Goal: Information Seeking & Learning: Learn about a topic

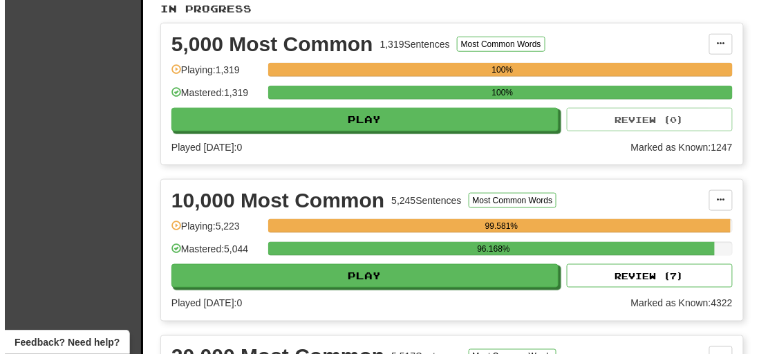
scroll to position [419, 0]
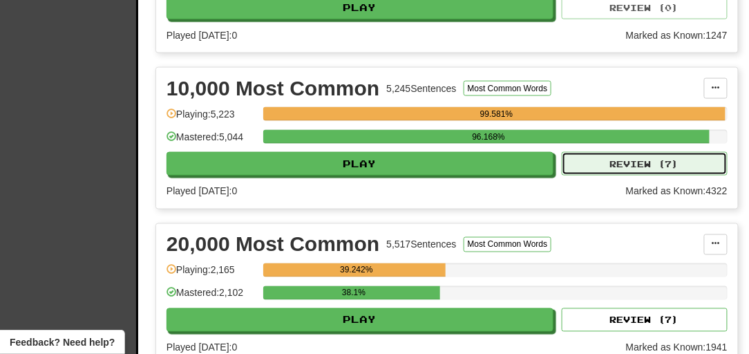
click at [627, 176] on button "Review ( 7 )" at bounding box center [645, 163] width 166 height 23
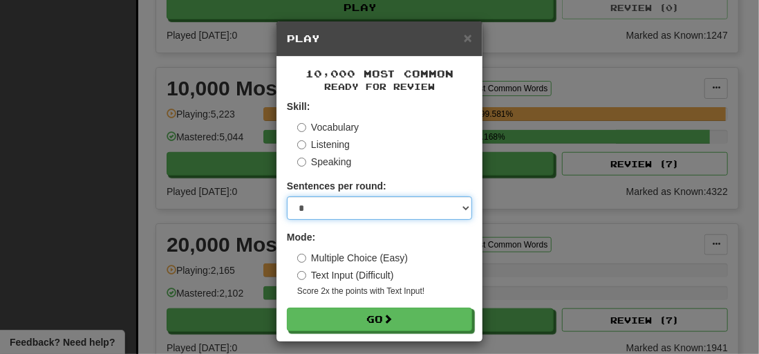
click at [360, 214] on select "* ** ** ** ** ** *** ********" at bounding box center [379, 207] width 185 height 23
select select "**"
click at [287, 196] on select "* ** ** ** ** ** *** ********" at bounding box center [379, 207] width 185 height 23
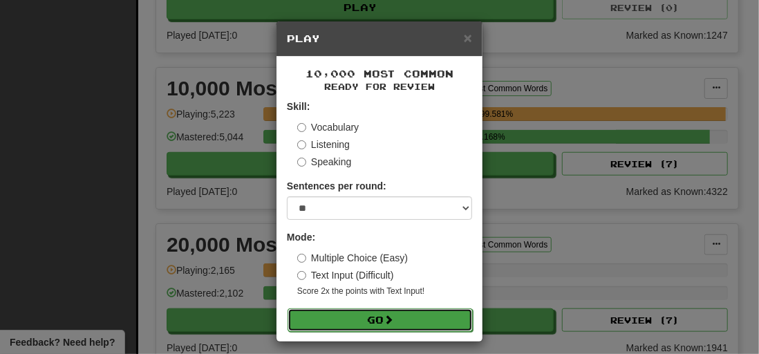
click at [337, 319] on button "Go" at bounding box center [379, 319] width 185 height 23
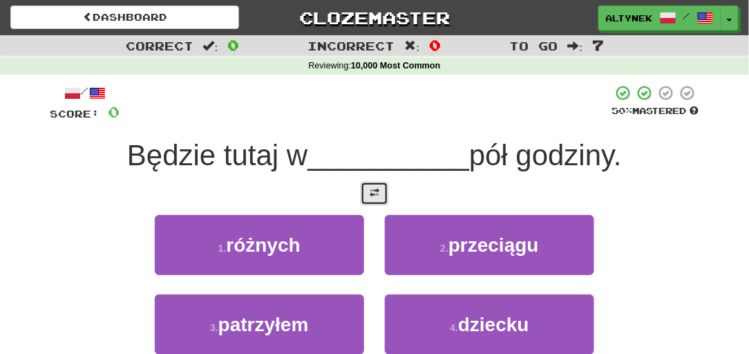
click at [375, 191] on span at bounding box center [375, 193] width 10 height 10
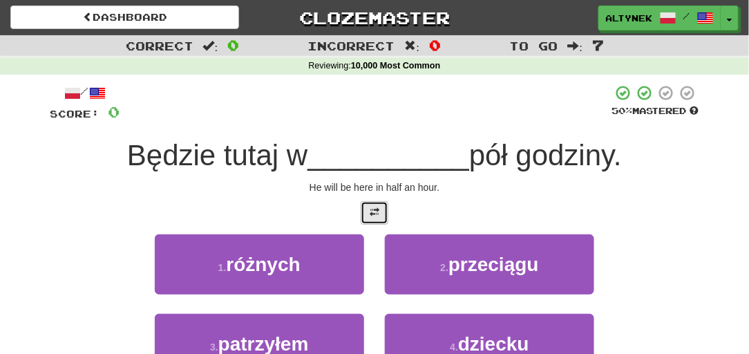
scroll to position [41, 0]
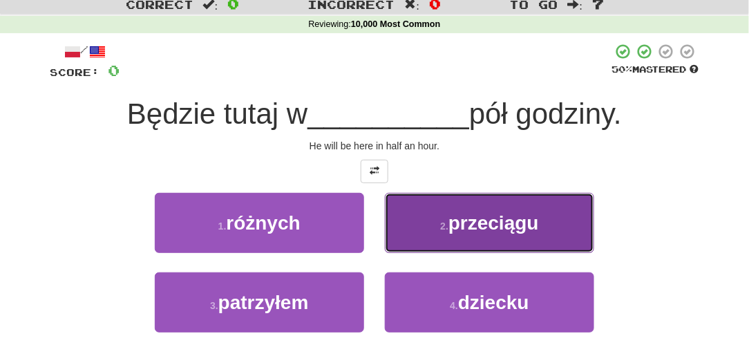
click at [452, 203] on button "2 . przeciągu" at bounding box center [489, 223] width 209 height 60
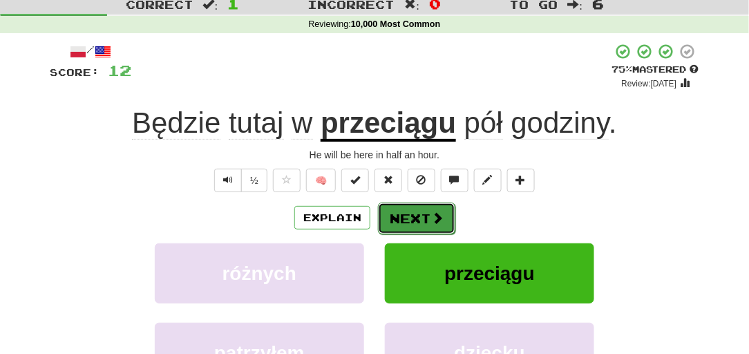
click at [425, 212] on button "Next" at bounding box center [416, 218] width 77 height 32
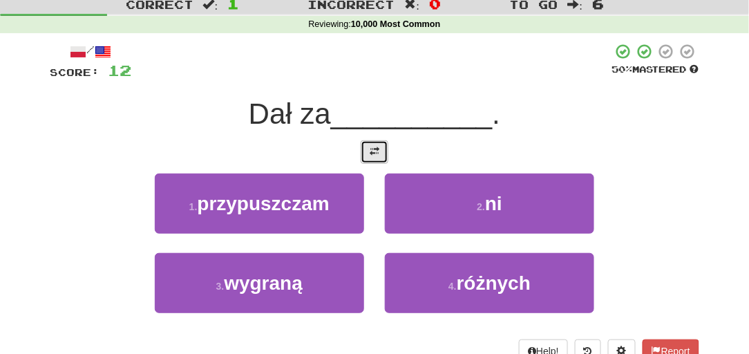
click at [377, 151] on span at bounding box center [375, 151] width 10 height 10
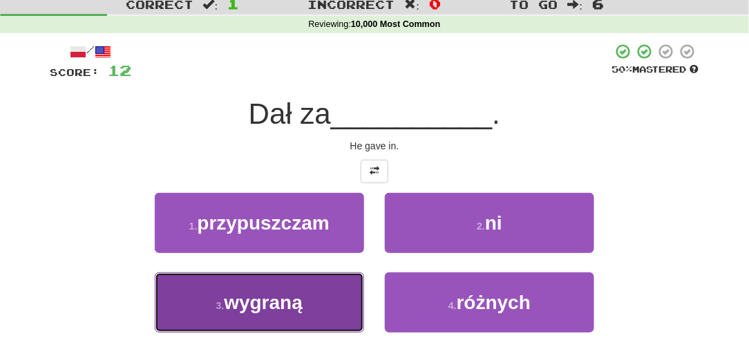
click at [292, 297] on span "wygraną" at bounding box center [263, 302] width 79 height 21
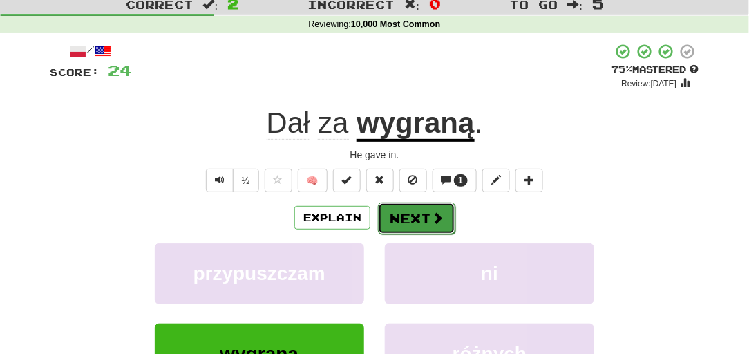
click at [420, 218] on button "Next" at bounding box center [416, 218] width 77 height 32
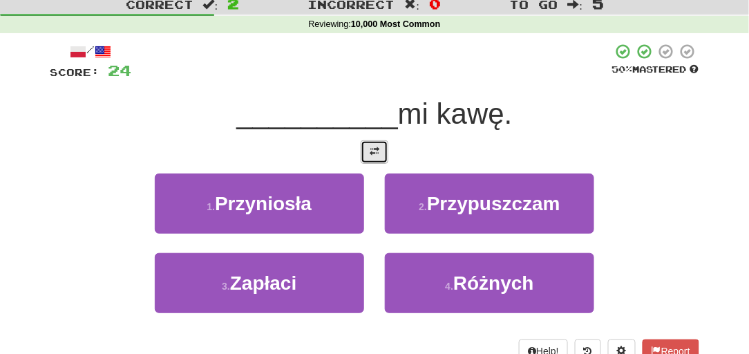
click at [383, 146] on button at bounding box center [375, 151] width 28 height 23
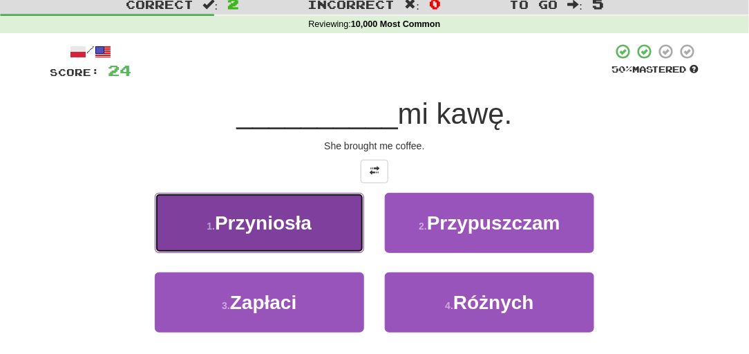
click at [305, 225] on span "Przyniosła" at bounding box center [263, 222] width 97 height 21
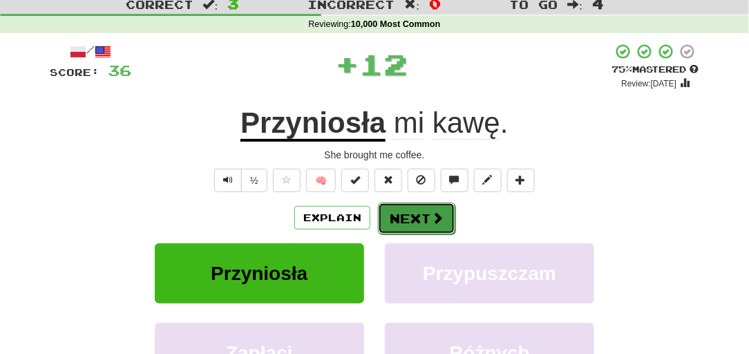
click at [416, 215] on button "Next" at bounding box center [416, 218] width 77 height 32
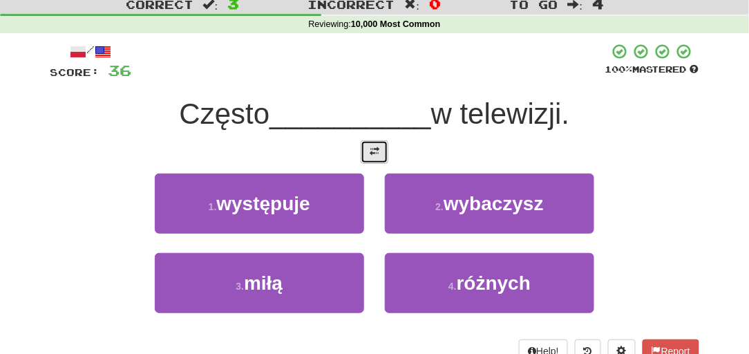
click at [369, 155] on button at bounding box center [375, 151] width 28 height 23
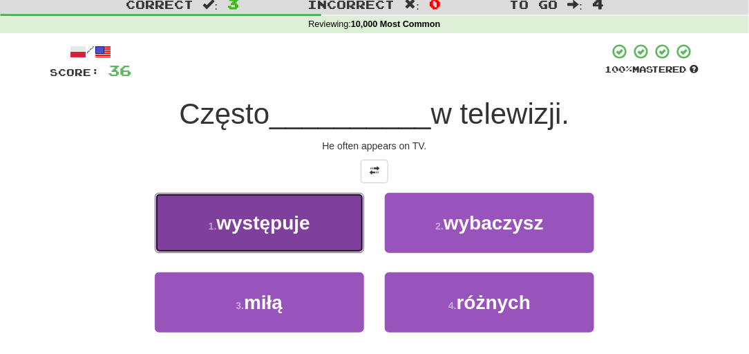
click at [293, 238] on button "1 . występuje" at bounding box center [259, 223] width 209 height 60
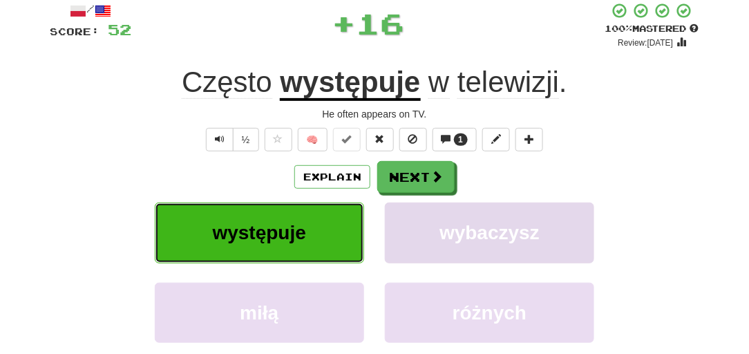
scroll to position [84, 0]
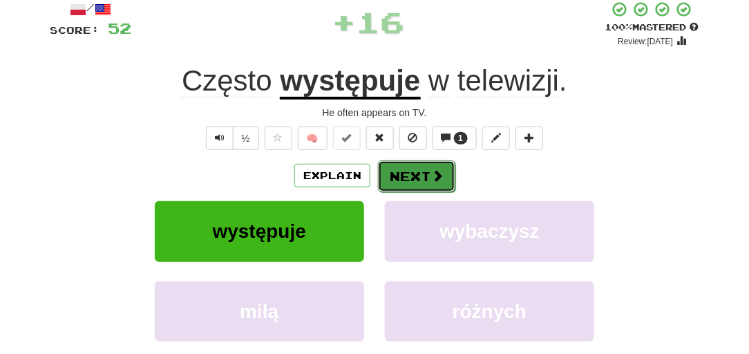
click at [414, 169] on button "Next" at bounding box center [416, 176] width 77 height 32
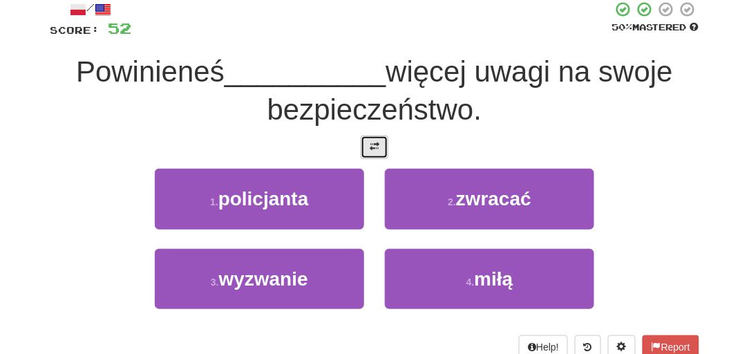
click at [373, 146] on span at bounding box center [375, 147] width 10 height 10
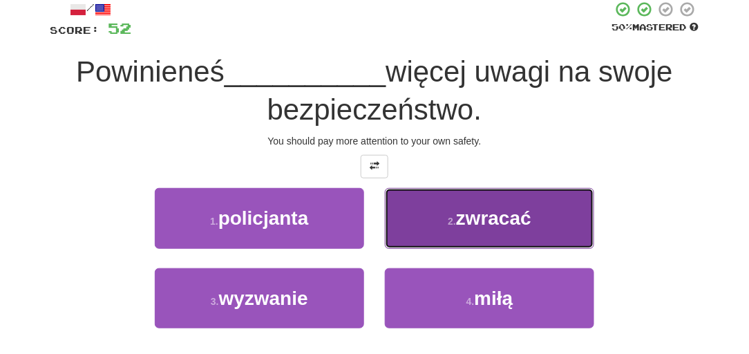
click at [424, 220] on button "2 . zwracać" at bounding box center [489, 218] width 209 height 60
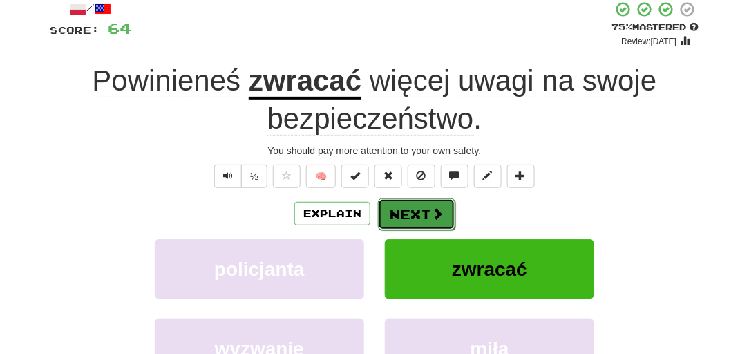
click at [423, 220] on button "Next" at bounding box center [416, 214] width 77 height 32
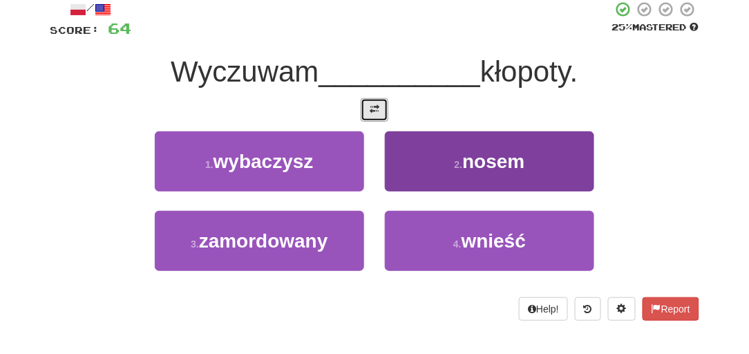
drag, startPoint x: 368, startPoint y: 114, endPoint x: 391, endPoint y: 171, distance: 61.3
click at [367, 114] on button at bounding box center [375, 109] width 28 height 23
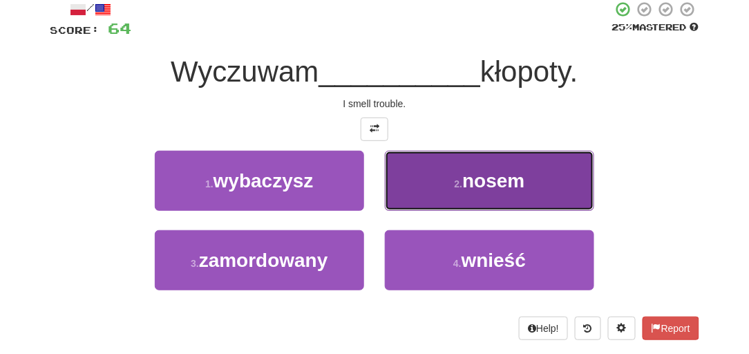
click at [402, 187] on button "2 . nosem" at bounding box center [489, 181] width 209 height 60
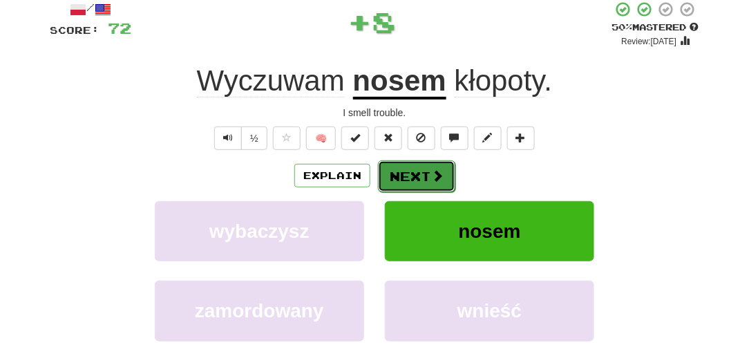
click at [400, 181] on button "Next" at bounding box center [416, 176] width 77 height 32
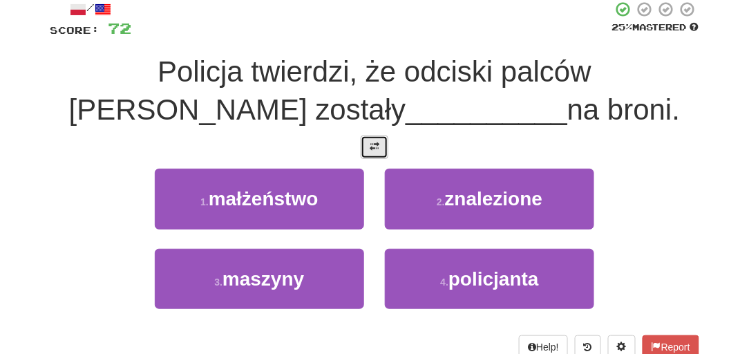
click at [377, 136] on button at bounding box center [375, 146] width 28 height 23
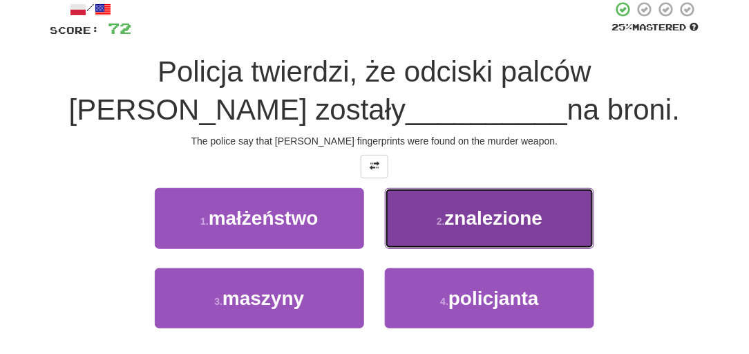
click at [409, 214] on button "2 . znalezione" at bounding box center [489, 218] width 209 height 60
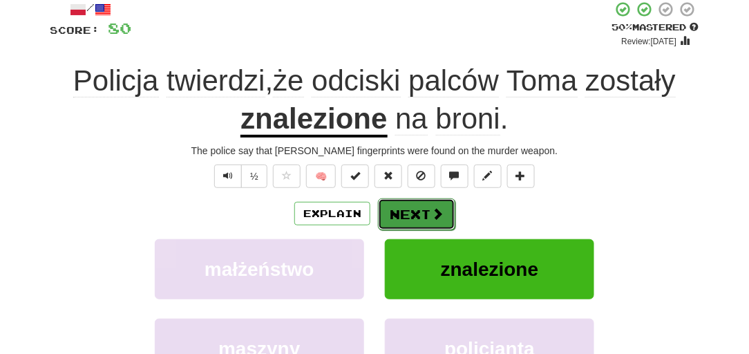
click at [413, 214] on button "Next" at bounding box center [416, 214] width 77 height 32
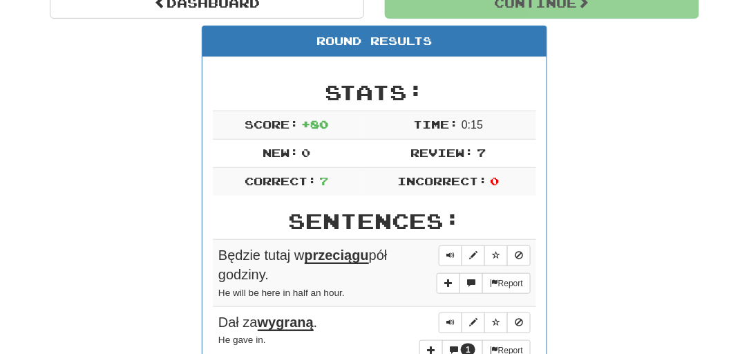
scroll to position [144, 0]
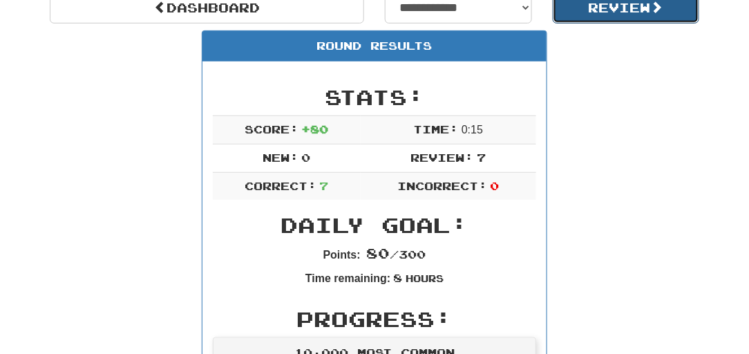
click at [600, 17] on button "Review" at bounding box center [626, 8] width 147 height 32
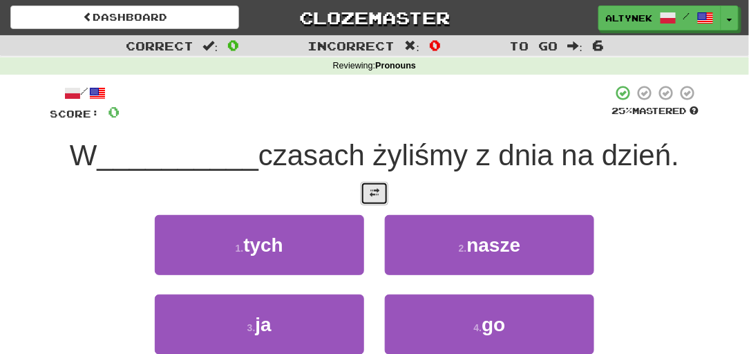
click at [373, 185] on button at bounding box center [375, 193] width 28 height 23
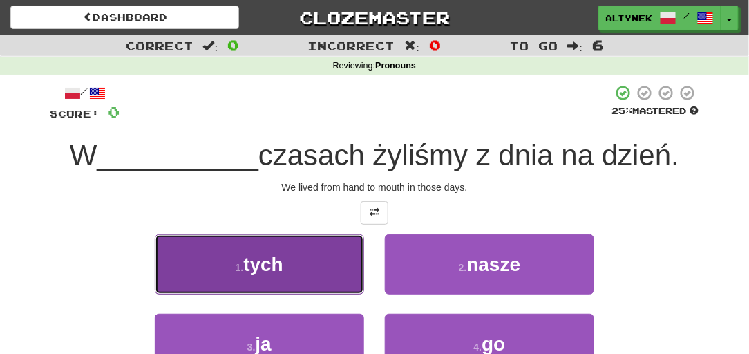
click at [298, 263] on button "1 . tych" at bounding box center [259, 264] width 209 height 60
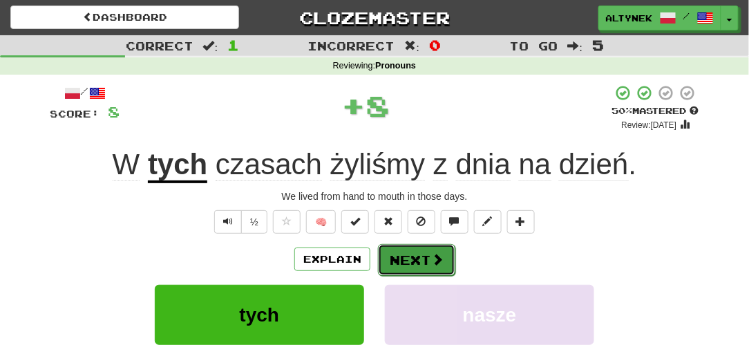
click at [404, 260] on button "Next" at bounding box center [416, 260] width 77 height 32
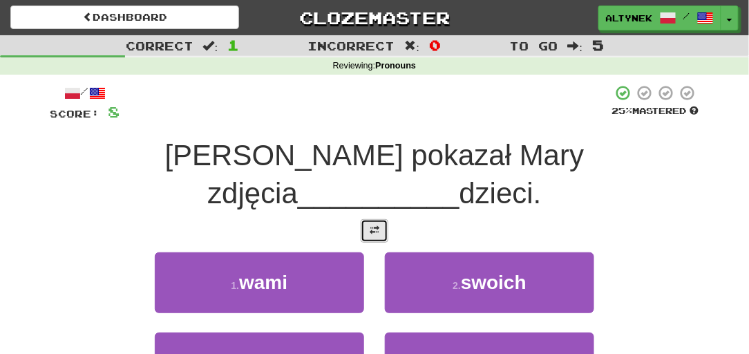
click at [373, 225] on span at bounding box center [375, 230] width 10 height 10
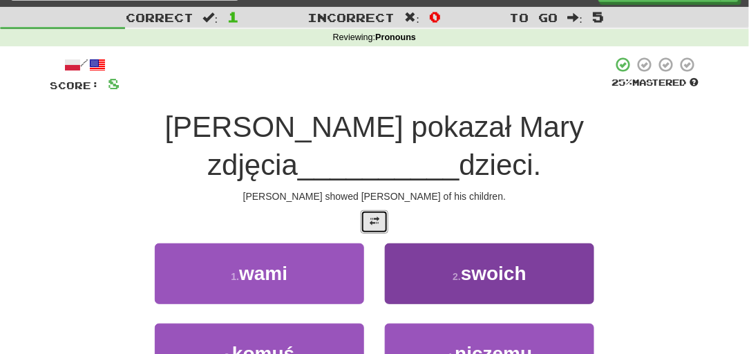
scroll to position [41, 0]
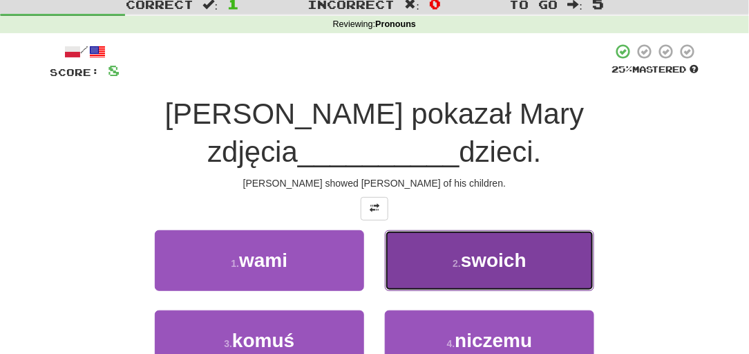
click at [408, 230] on button "2 . swoich" at bounding box center [489, 260] width 209 height 60
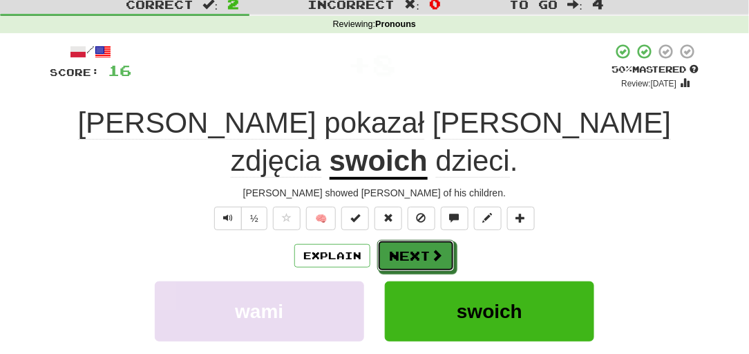
click at [408, 240] on button "Next" at bounding box center [415, 256] width 77 height 32
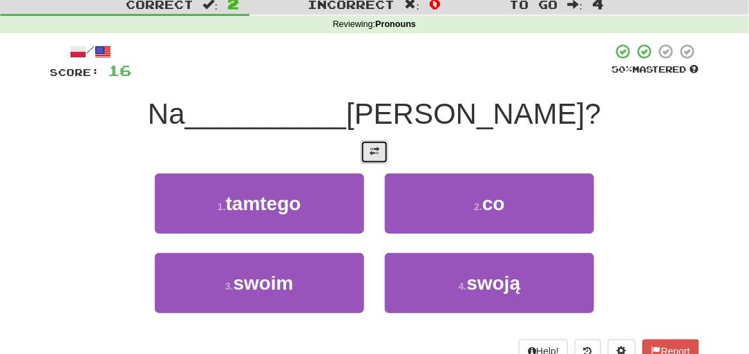
click at [370, 146] on span at bounding box center [375, 151] width 10 height 10
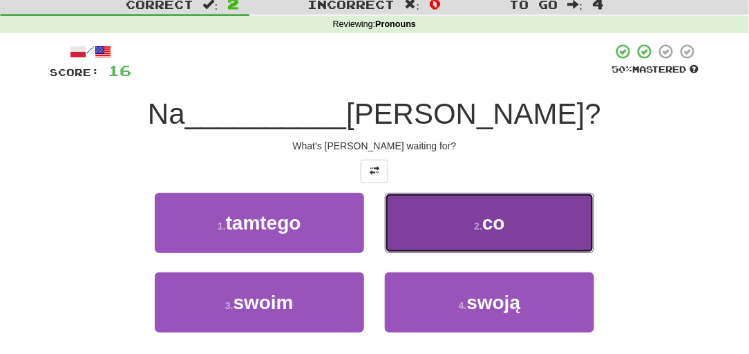
click at [433, 221] on button "2 . co" at bounding box center [489, 223] width 209 height 60
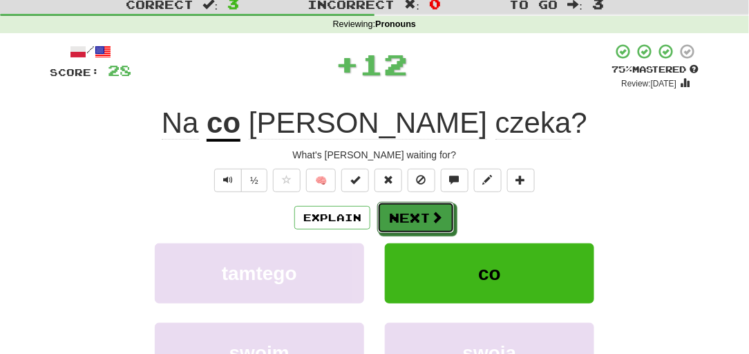
click at [433, 221] on span at bounding box center [436, 217] width 12 height 12
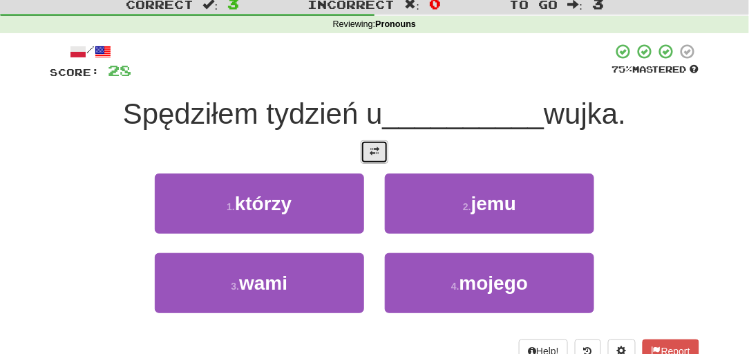
click at [363, 160] on button at bounding box center [375, 151] width 28 height 23
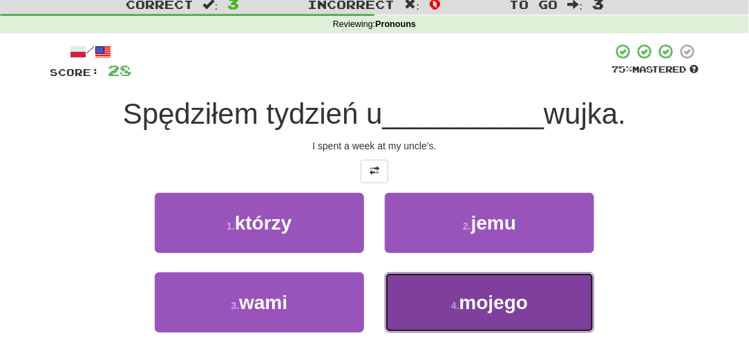
click at [455, 304] on small "4 ." at bounding box center [455, 305] width 8 height 11
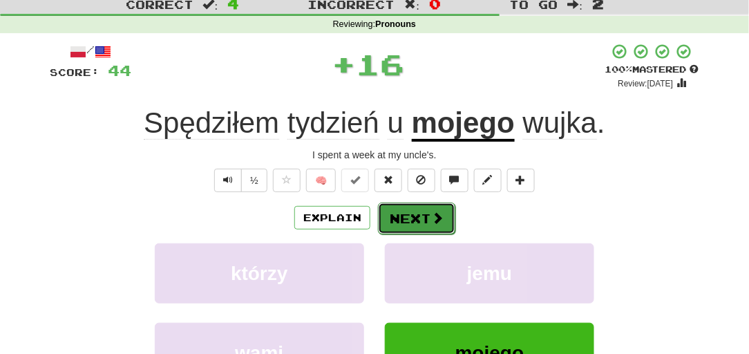
click at [403, 202] on button "Next" at bounding box center [416, 218] width 77 height 32
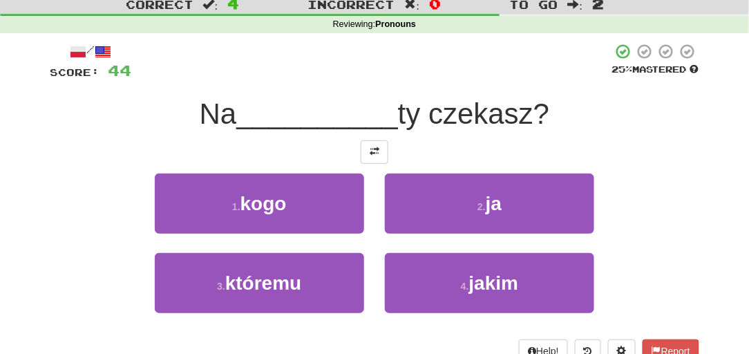
click at [375, 162] on div "/ Score: 44 25 % Mastered Na __________ ty czekasz? 1 . kogo 2 . ja 3 . któremu…" at bounding box center [375, 203] width 650 height 320
click at [365, 153] on button at bounding box center [375, 151] width 28 height 23
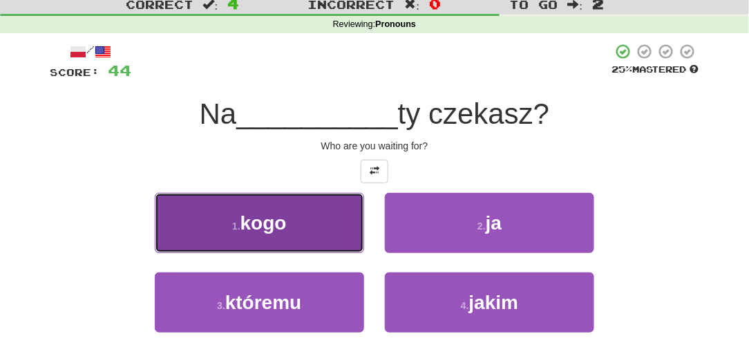
click at [357, 214] on button "1 . kogo" at bounding box center [259, 223] width 209 height 60
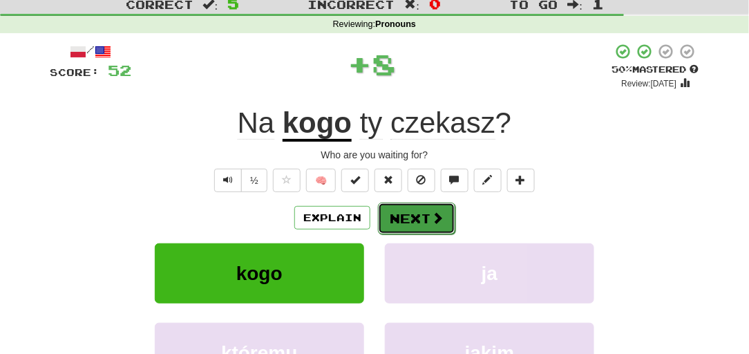
click at [402, 219] on button "Next" at bounding box center [416, 218] width 77 height 32
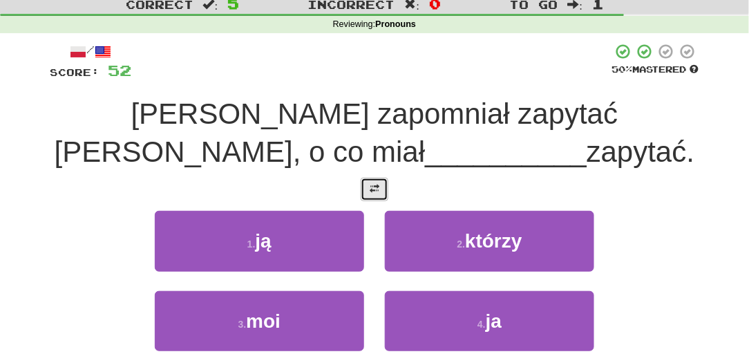
click at [375, 189] on span at bounding box center [375, 189] width 10 height 10
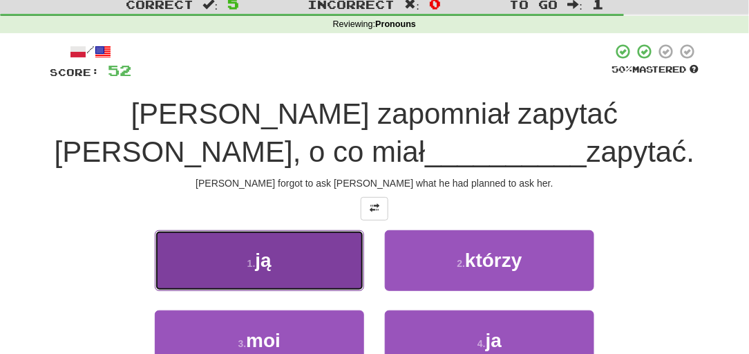
click at [348, 260] on button "1 . ją" at bounding box center [259, 260] width 209 height 60
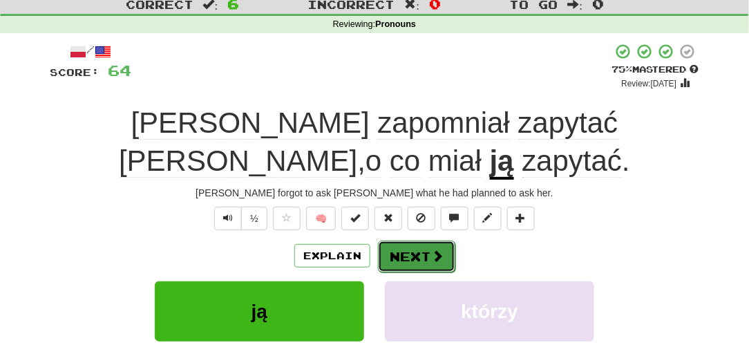
click at [391, 250] on button "Next" at bounding box center [416, 256] width 77 height 32
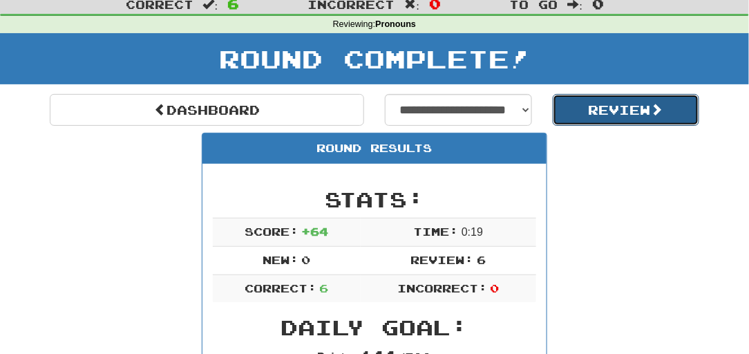
click at [573, 115] on button "Review" at bounding box center [626, 110] width 147 height 32
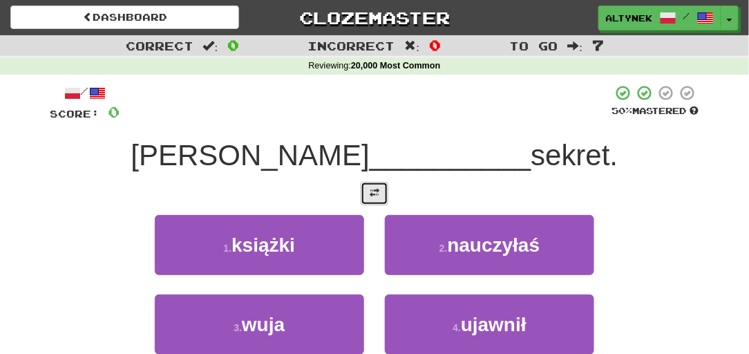
click at [372, 189] on span at bounding box center [375, 193] width 10 height 10
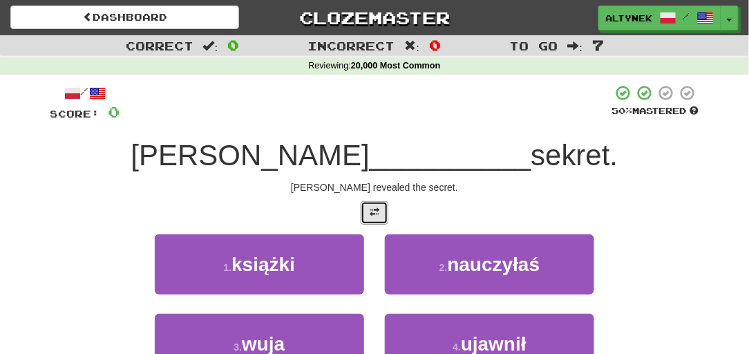
scroll to position [41, 0]
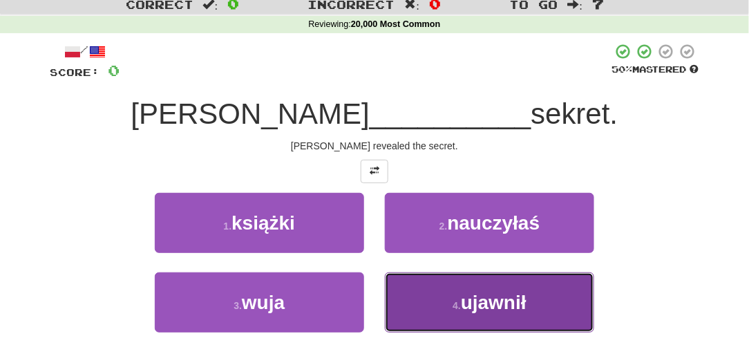
click at [435, 294] on button "4 . ujawnił" at bounding box center [489, 302] width 209 height 60
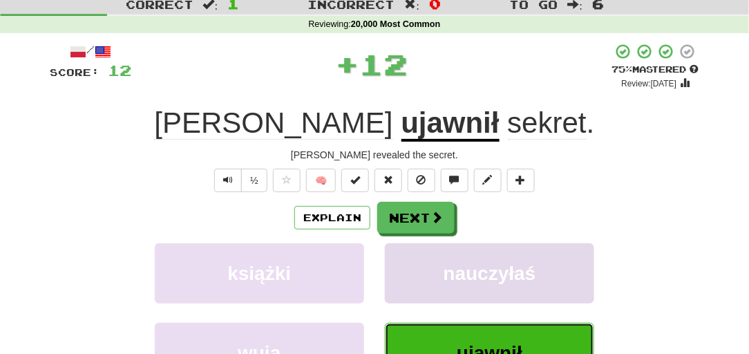
scroll to position [84, 0]
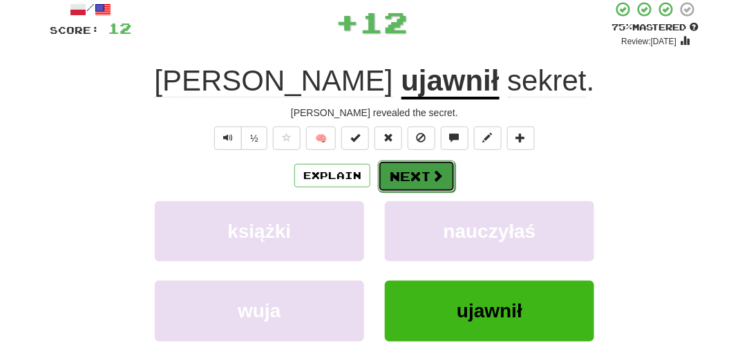
click at [403, 172] on button "Next" at bounding box center [416, 176] width 77 height 32
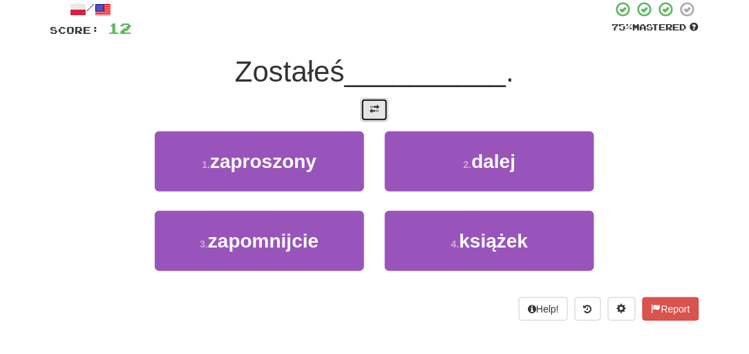
click at [383, 108] on button at bounding box center [375, 109] width 28 height 23
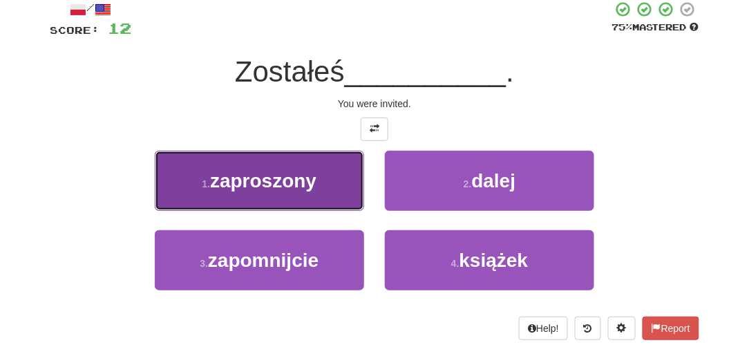
click at [303, 177] on span "zaproszony" at bounding box center [263, 180] width 106 height 21
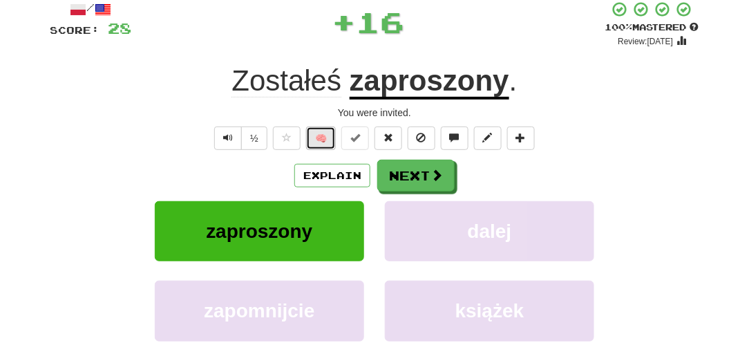
click at [317, 130] on button "🧠" at bounding box center [321, 137] width 30 height 23
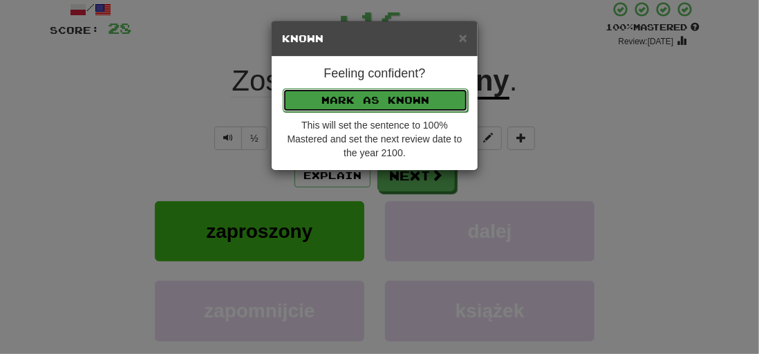
click at [319, 97] on button "Mark as Known" at bounding box center [375, 99] width 185 height 23
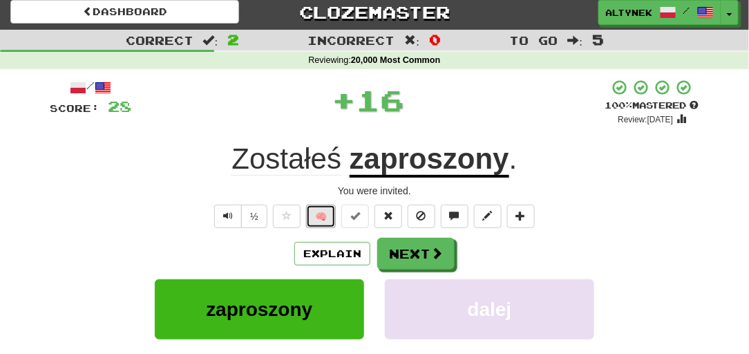
scroll to position [0, 0]
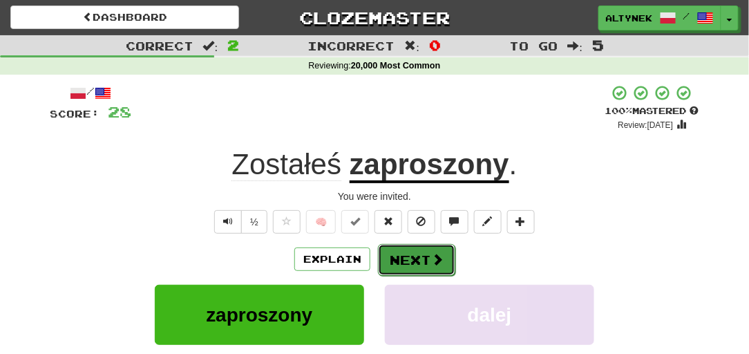
click at [411, 264] on button "Next" at bounding box center [416, 260] width 77 height 32
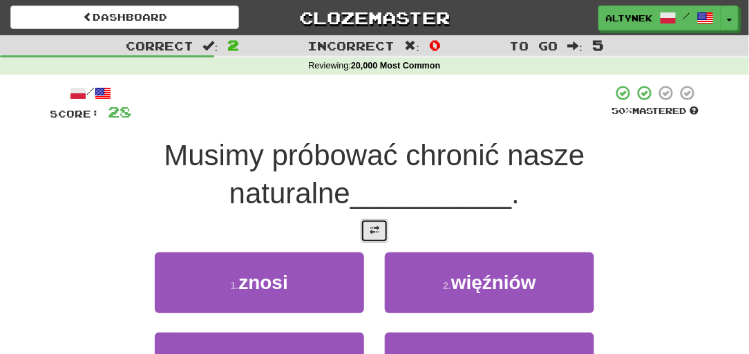
click at [372, 228] on span at bounding box center [375, 230] width 10 height 10
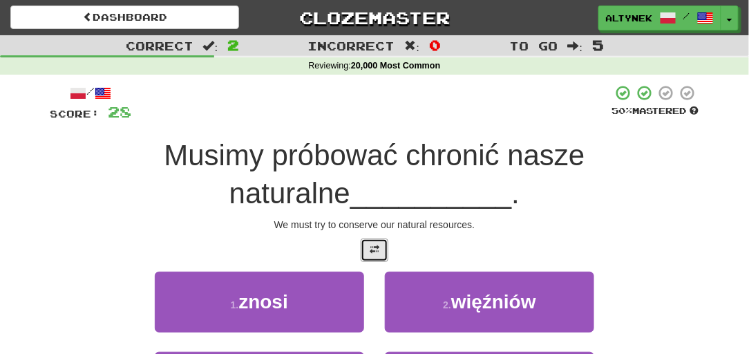
scroll to position [41, 0]
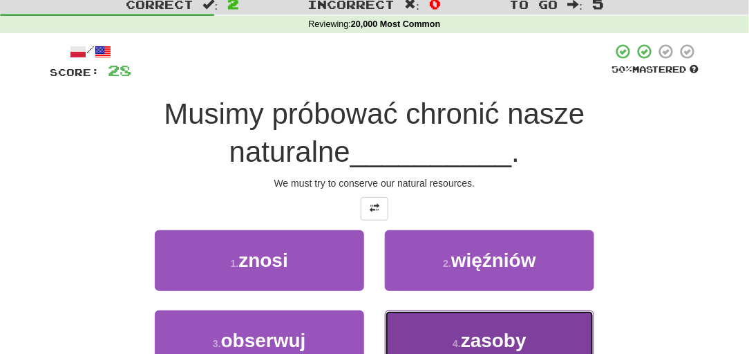
click at [406, 323] on button "4 . zasoby" at bounding box center [489, 340] width 209 height 60
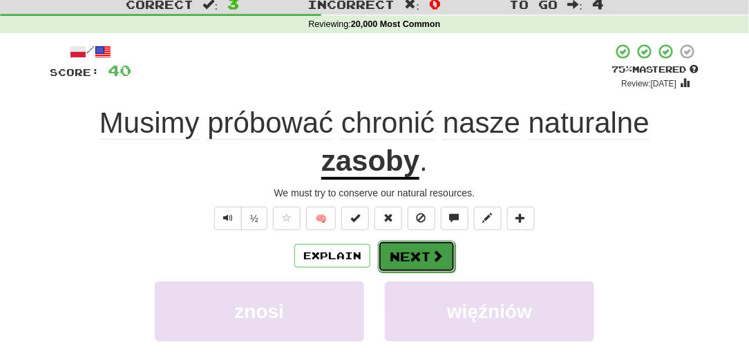
click at [401, 259] on button "Next" at bounding box center [416, 256] width 77 height 32
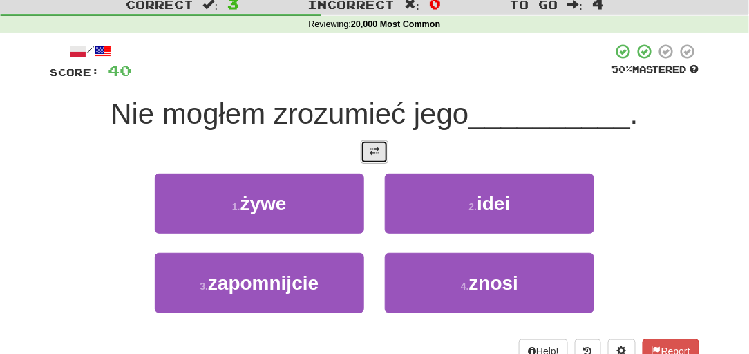
click at [375, 141] on button at bounding box center [375, 151] width 28 height 23
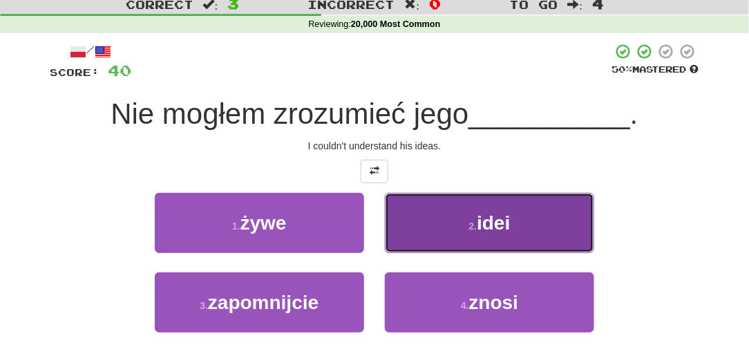
click at [437, 212] on button "2 . idei" at bounding box center [489, 223] width 209 height 60
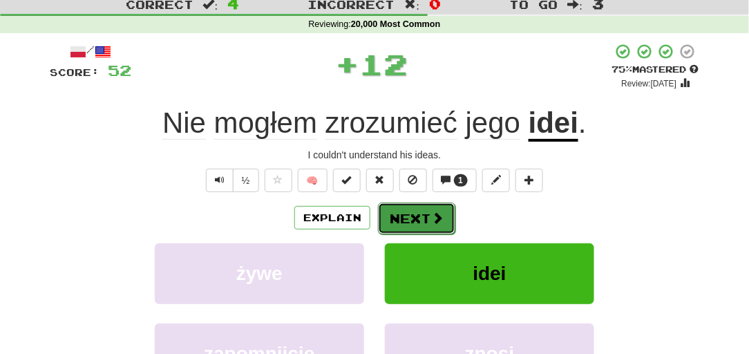
click at [426, 204] on button "Next" at bounding box center [416, 218] width 77 height 32
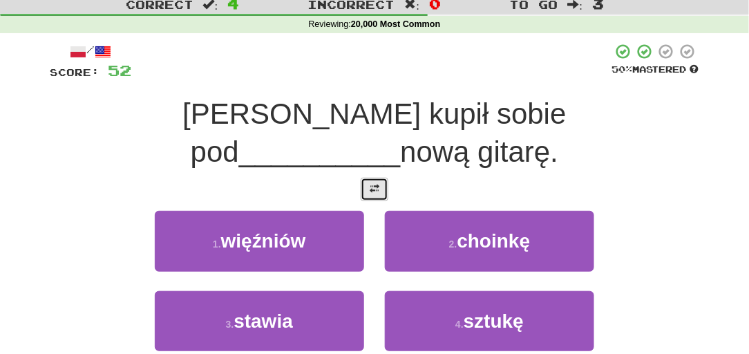
click at [378, 184] on span at bounding box center [375, 189] width 10 height 10
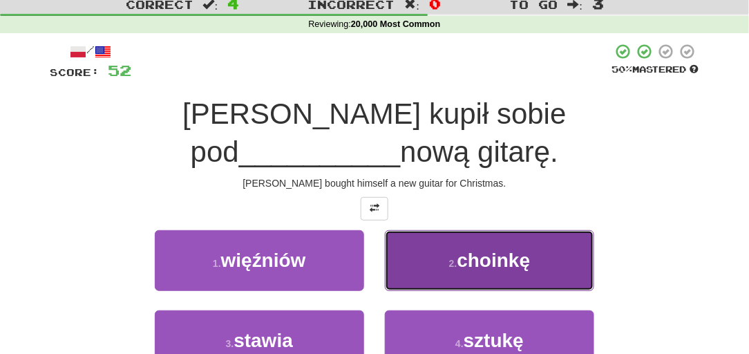
click at [468, 235] on button "2 . choinkę" at bounding box center [489, 260] width 209 height 60
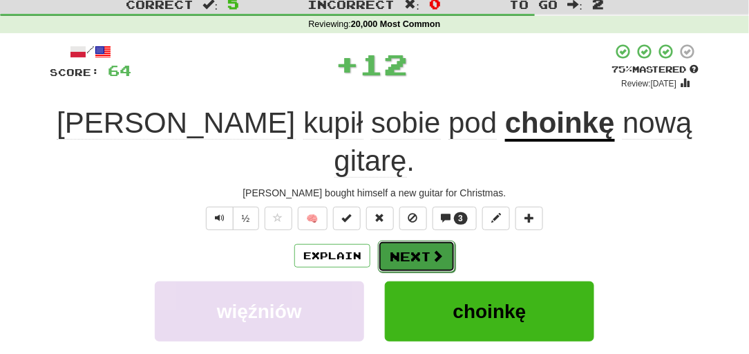
click at [442, 240] on button "Next" at bounding box center [416, 256] width 77 height 32
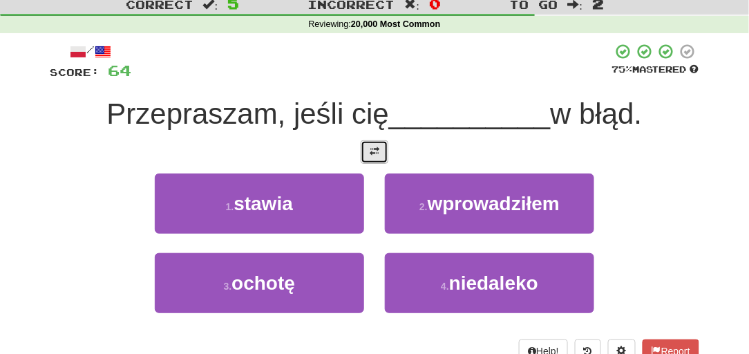
click at [369, 146] on button at bounding box center [375, 151] width 28 height 23
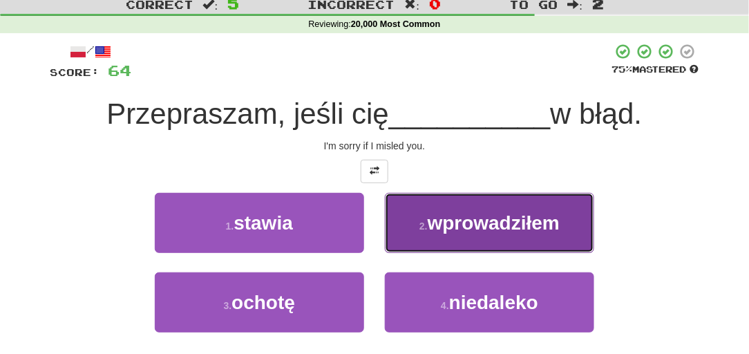
click at [434, 222] on span "wprowadziłem" at bounding box center [494, 222] width 132 height 21
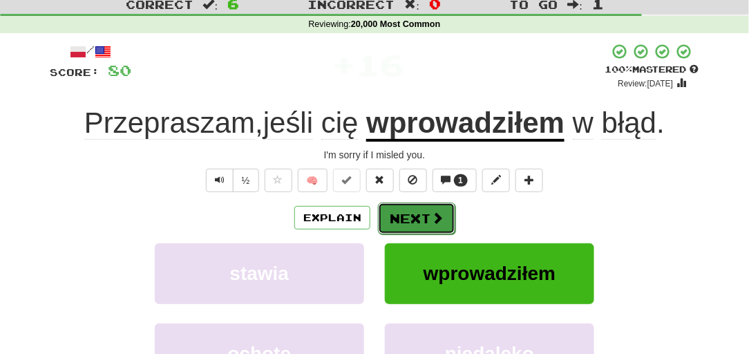
click at [431, 220] on span at bounding box center [437, 217] width 12 height 12
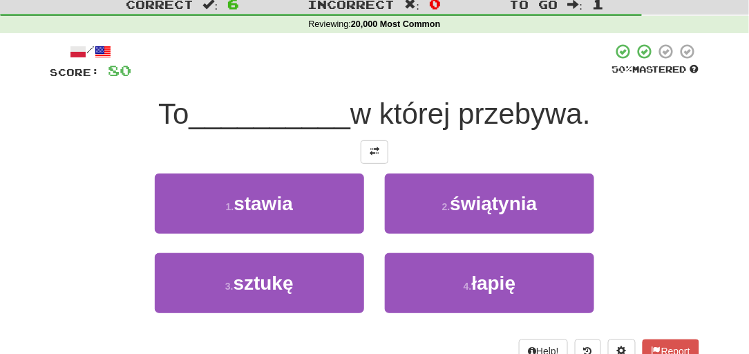
click at [376, 162] on div "/ Score: 80 50 % Mastered To __________ w której przebywa. 1 . stawia 2 . świąt…" at bounding box center [375, 203] width 650 height 320
click at [376, 154] on span at bounding box center [375, 151] width 10 height 10
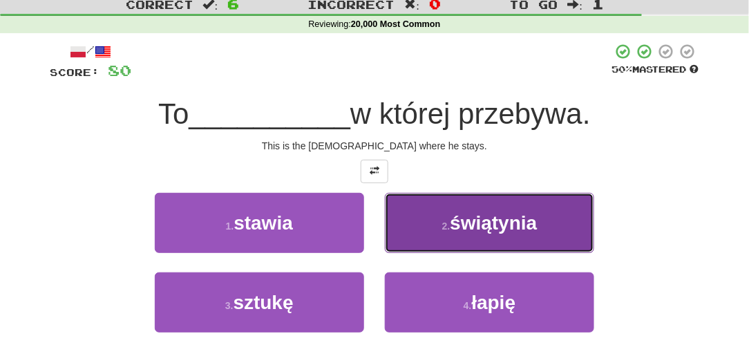
click at [428, 229] on button "2 . świątynia" at bounding box center [489, 223] width 209 height 60
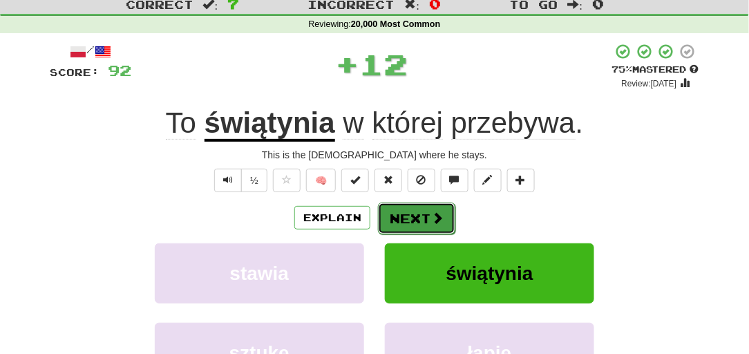
click at [425, 215] on button "Next" at bounding box center [416, 218] width 77 height 32
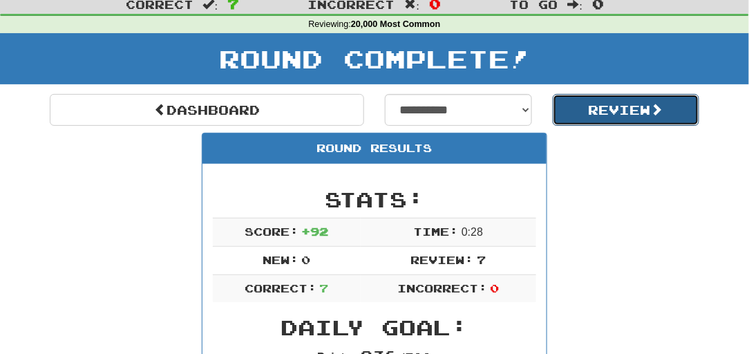
click at [616, 113] on button "Review" at bounding box center [626, 110] width 147 height 32
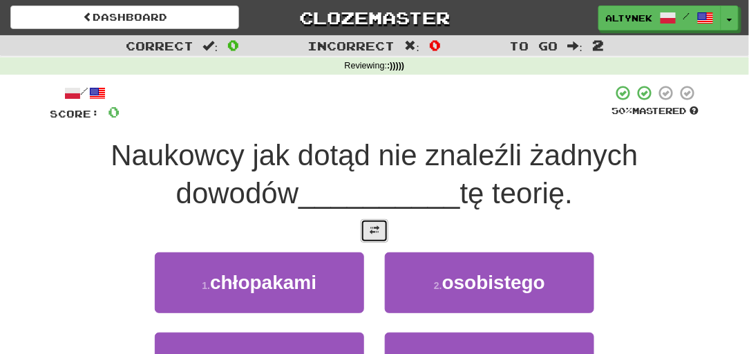
click at [373, 237] on button at bounding box center [375, 230] width 28 height 23
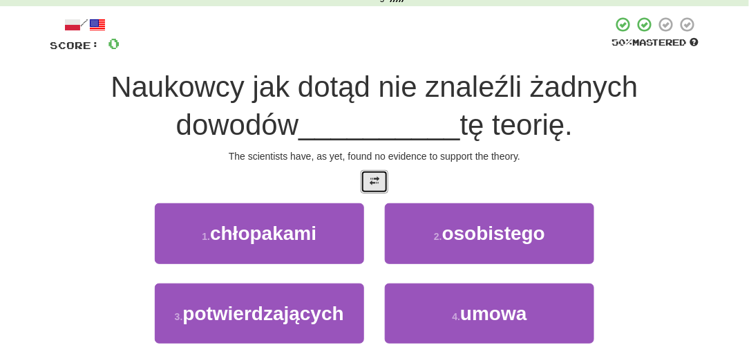
scroll to position [84, 0]
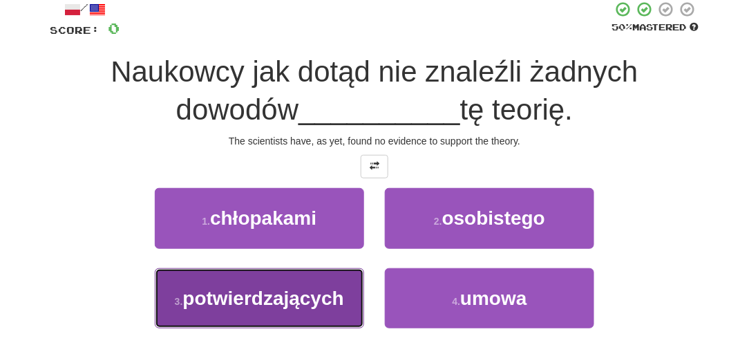
click at [331, 287] on span "potwierdzających" at bounding box center [262, 297] width 161 height 21
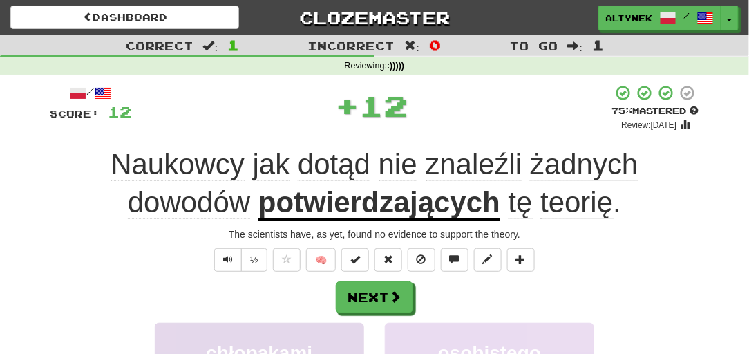
scroll to position [0, 0]
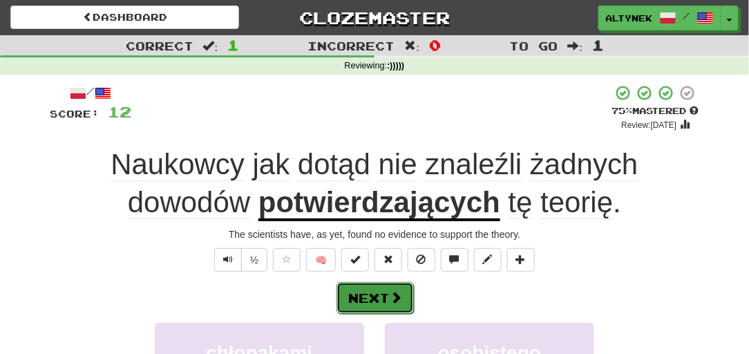
click at [353, 299] on button "Next" at bounding box center [374, 298] width 77 height 32
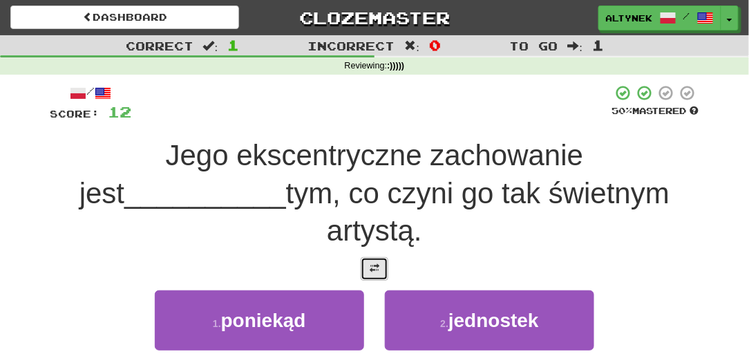
click at [365, 257] on button at bounding box center [375, 268] width 28 height 23
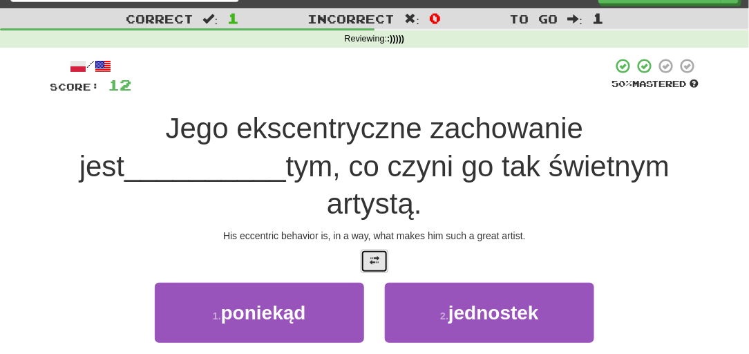
scroll to position [84, 0]
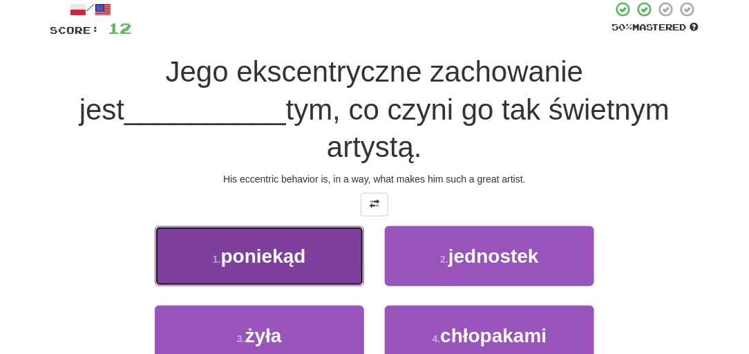
click at [328, 228] on button "1 . poniekąd" at bounding box center [259, 256] width 209 height 60
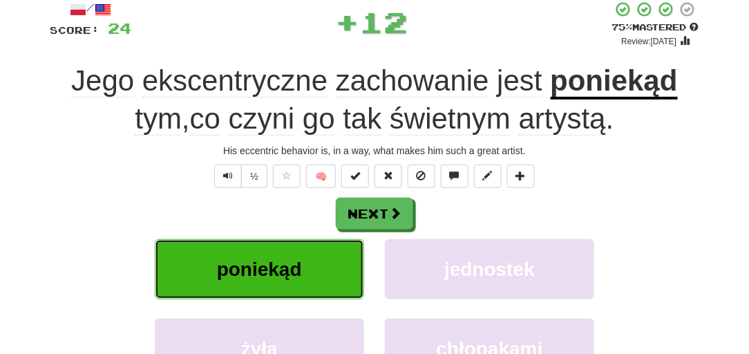
scroll to position [0, 0]
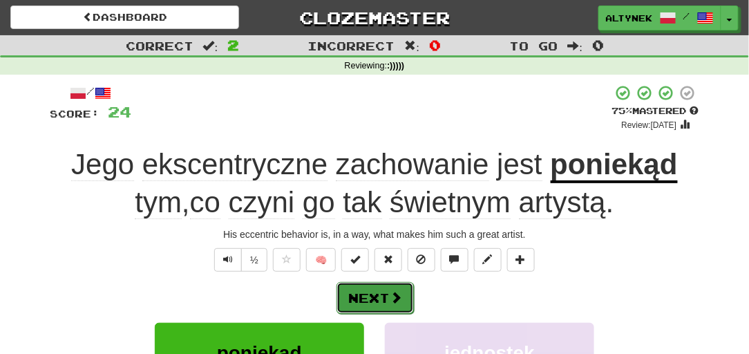
click at [370, 294] on button "Next" at bounding box center [374, 298] width 77 height 32
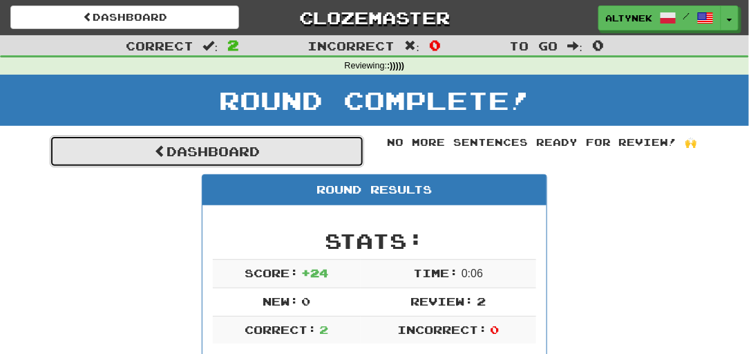
click at [339, 162] on link "Dashboard" at bounding box center [207, 151] width 314 height 32
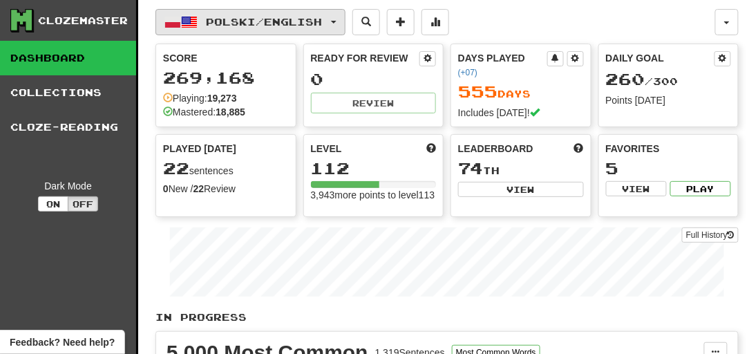
click at [218, 20] on span "Polski / English" at bounding box center [265, 22] width 116 height 12
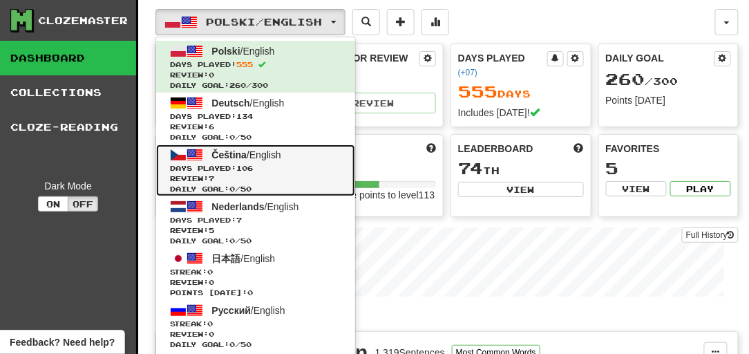
click at [216, 177] on span "Review: 7" at bounding box center [255, 178] width 171 height 10
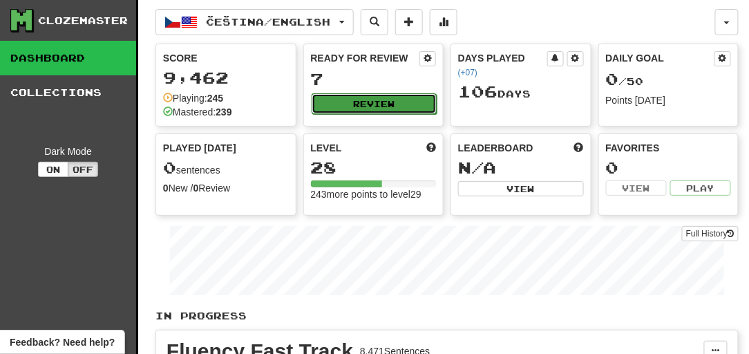
click at [346, 93] on button "Review" at bounding box center [375, 103] width 126 height 21
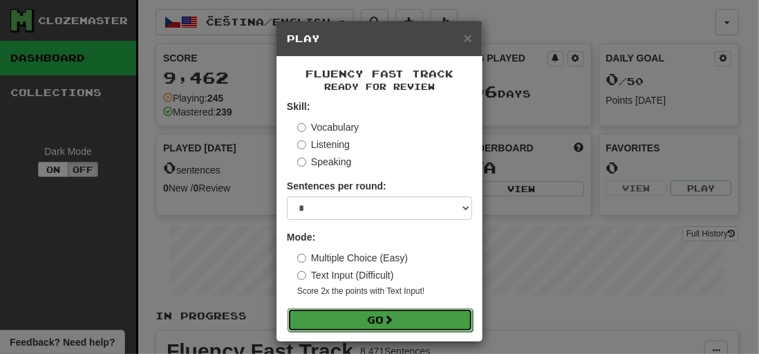
click at [338, 314] on button "Go" at bounding box center [379, 319] width 185 height 23
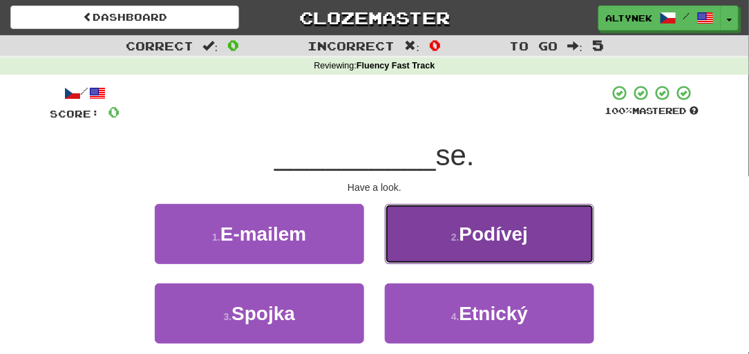
click at [397, 236] on button "2 . Podívej" at bounding box center [489, 234] width 209 height 60
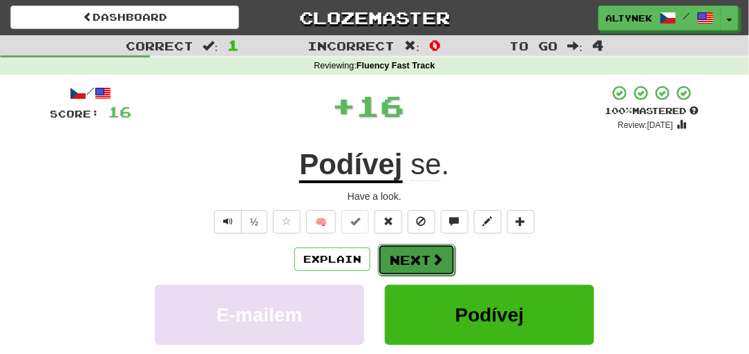
click at [388, 258] on button "Next" at bounding box center [416, 260] width 77 height 32
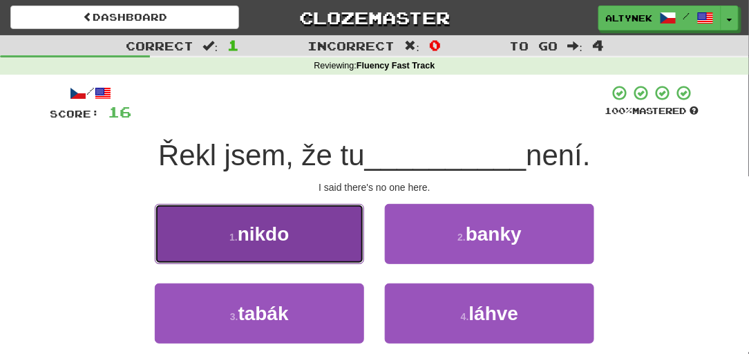
click at [320, 238] on button "1 . nikdo" at bounding box center [259, 234] width 209 height 60
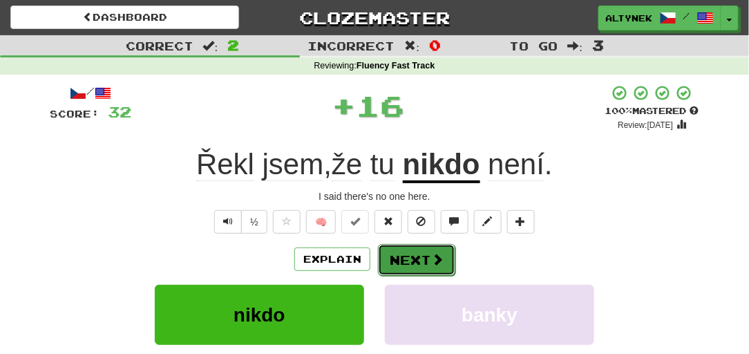
click at [404, 254] on button "Next" at bounding box center [416, 260] width 77 height 32
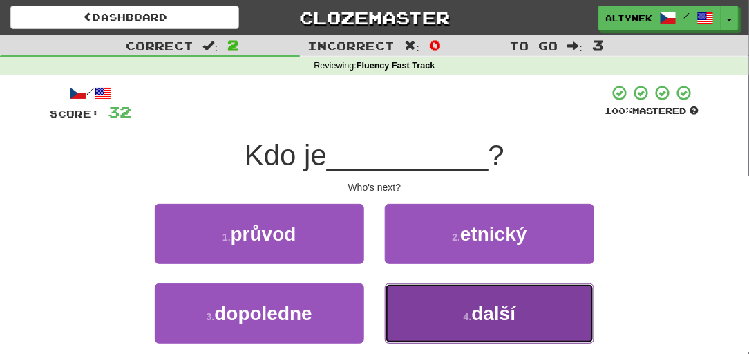
click at [458, 300] on button "4 . další" at bounding box center [489, 313] width 209 height 60
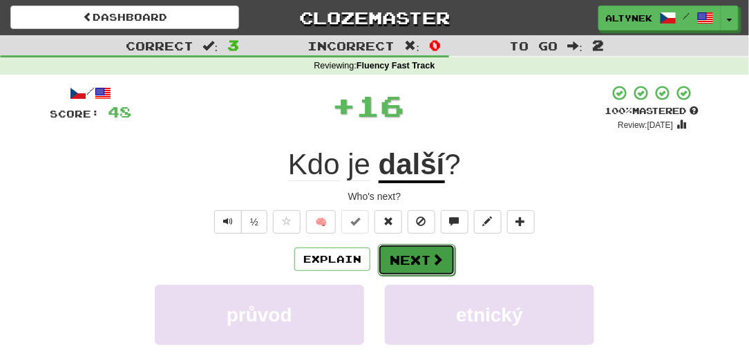
click at [428, 264] on button "Next" at bounding box center [416, 260] width 77 height 32
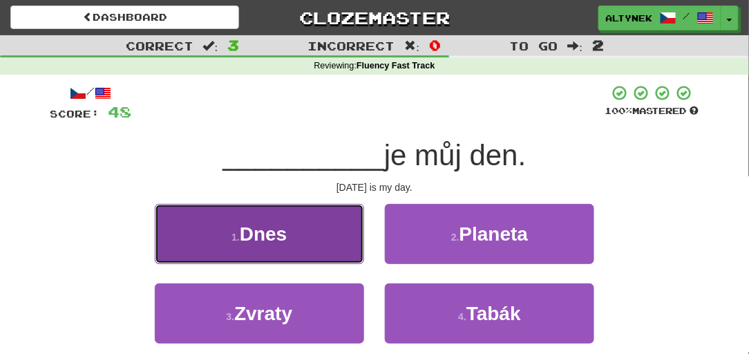
click at [310, 233] on button "1 . Dnes" at bounding box center [259, 234] width 209 height 60
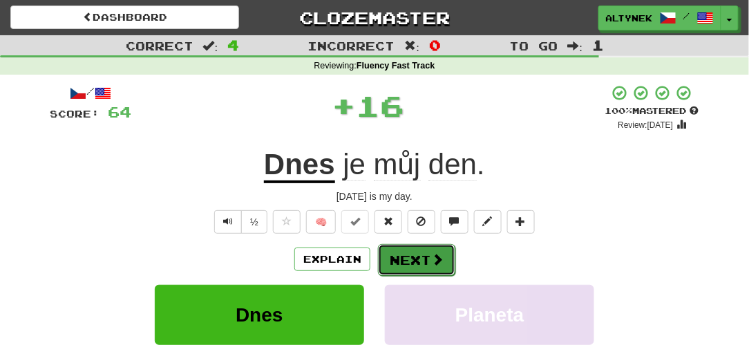
click at [395, 254] on button "Next" at bounding box center [416, 260] width 77 height 32
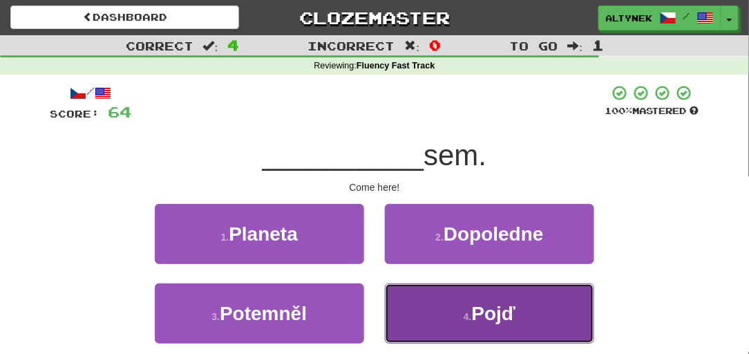
click at [416, 306] on button "4 . Pojď" at bounding box center [489, 313] width 209 height 60
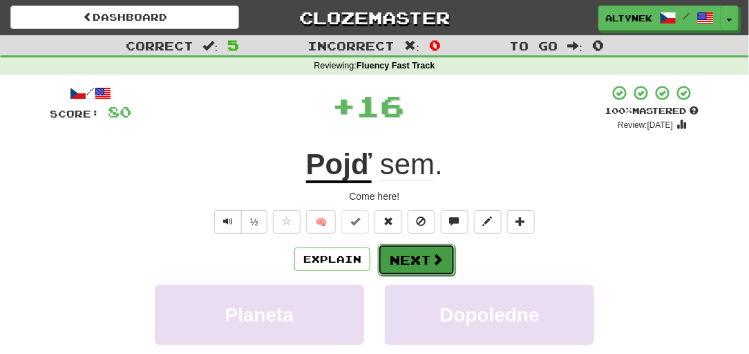
click at [406, 268] on button "Next" at bounding box center [416, 260] width 77 height 32
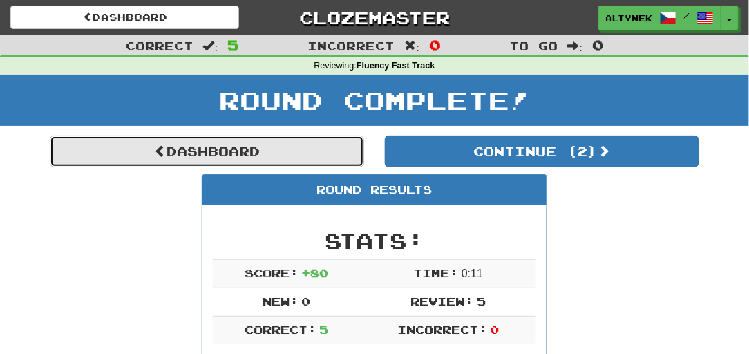
click at [306, 158] on link "Dashboard" at bounding box center [207, 151] width 314 height 32
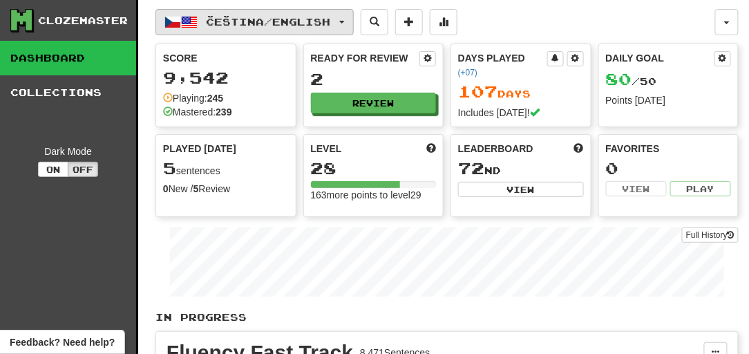
click at [215, 12] on button "Čeština / English" at bounding box center [254, 22] width 198 height 26
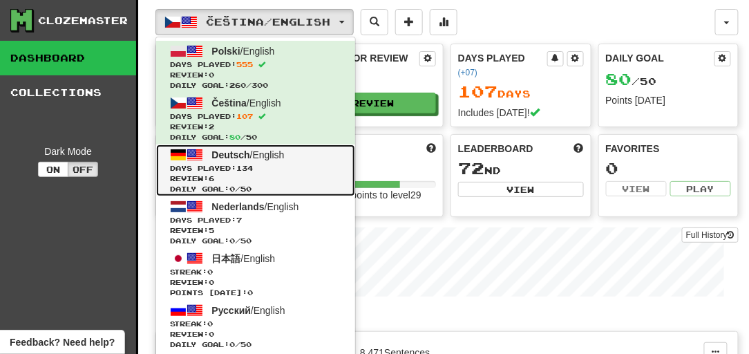
click at [256, 178] on span "Review: 6" at bounding box center [255, 178] width 171 height 10
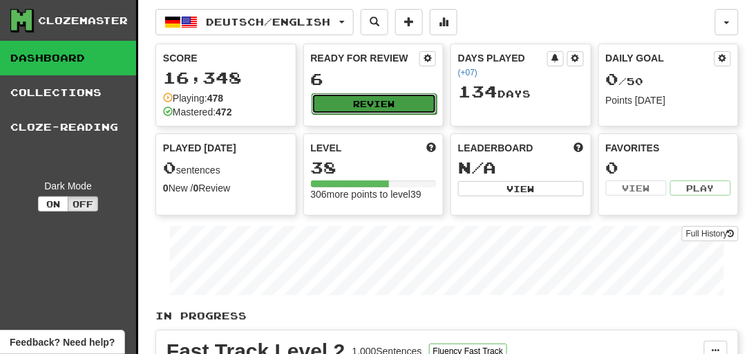
click at [353, 94] on button "Review" at bounding box center [375, 103] width 126 height 21
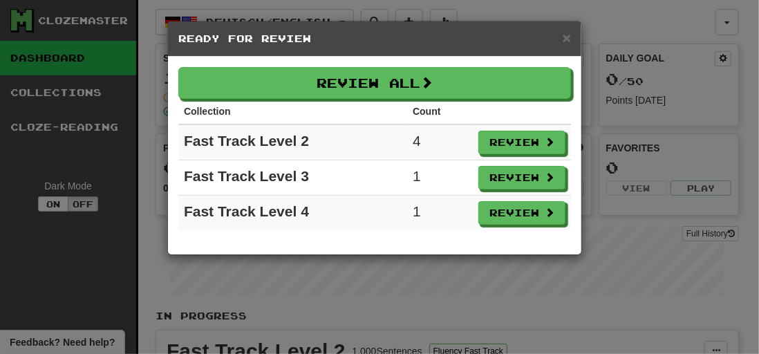
click at [397, 270] on div "× Ready for Review Review All Collection Count Fast Track Level 2 4 Review Fast…" at bounding box center [379, 177] width 759 height 354
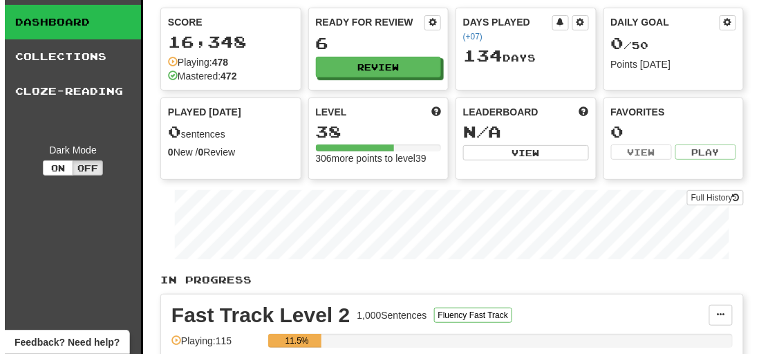
scroll to position [84, 0]
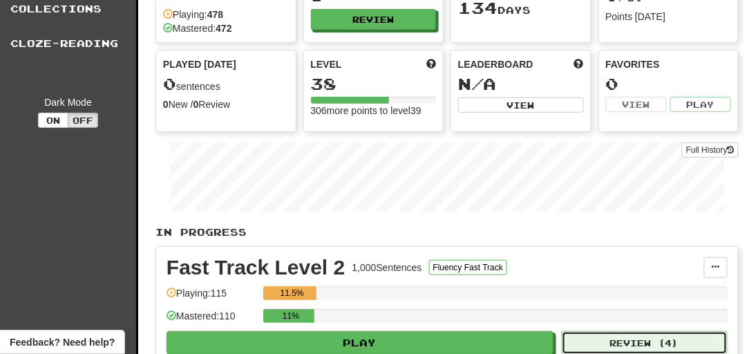
click at [585, 332] on button "Review ( 4 )" at bounding box center [645, 342] width 166 height 23
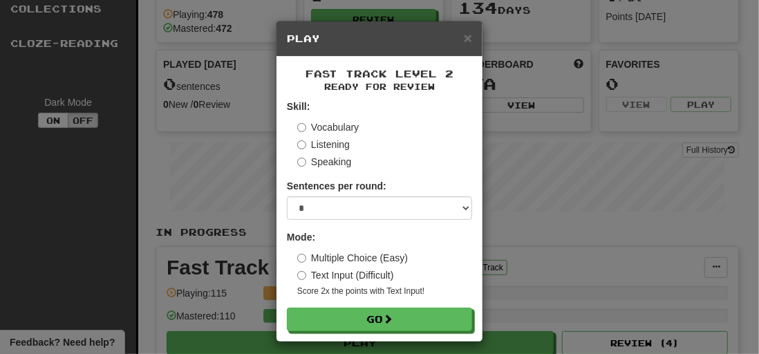
click at [527, 84] on div "× Play Fast Track Level 2 Ready for Review Skill: Vocabulary Listening Speaking…" at bounding box center [379, 177] width 759 height 354
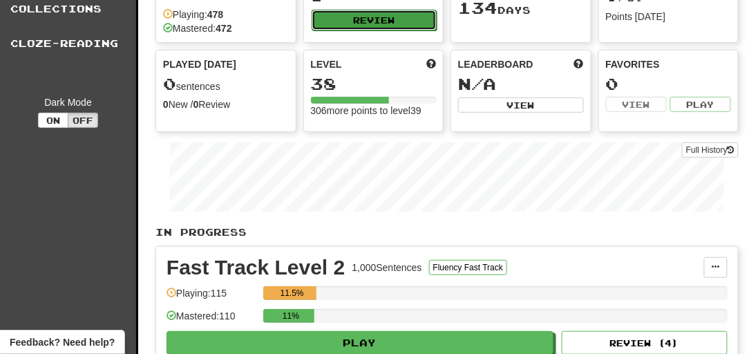
click at [376, 18] on button "Review" at bounding box center [375, 20] width 126 height 21
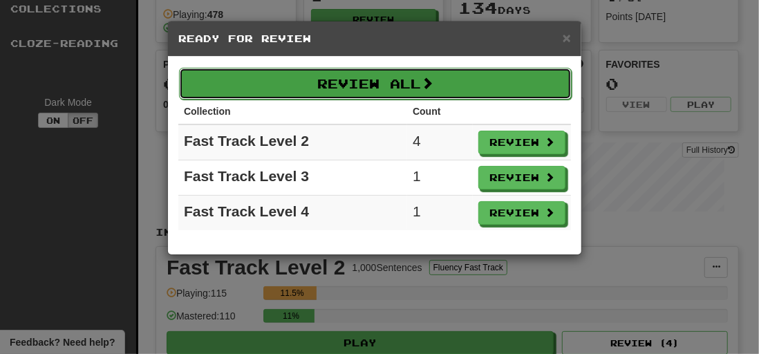
click at [368, 91] on button "Review All" at bounding box center [375, 84] width 392 height 32
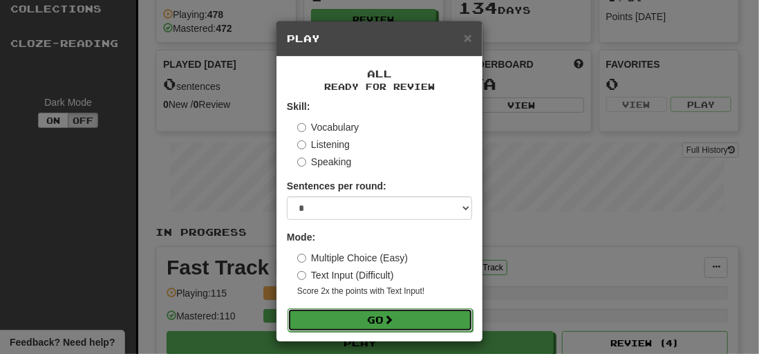
click at [390, 320] on span at bounding box center [388, 319] width 10 height 10
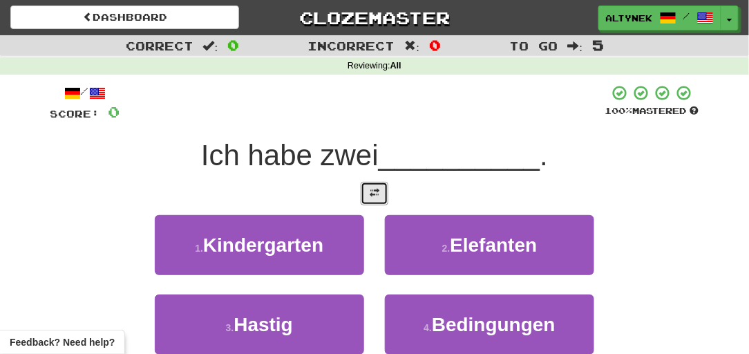
click at [366, 199] on button at bounding box center [375, 193] width 28 height 23
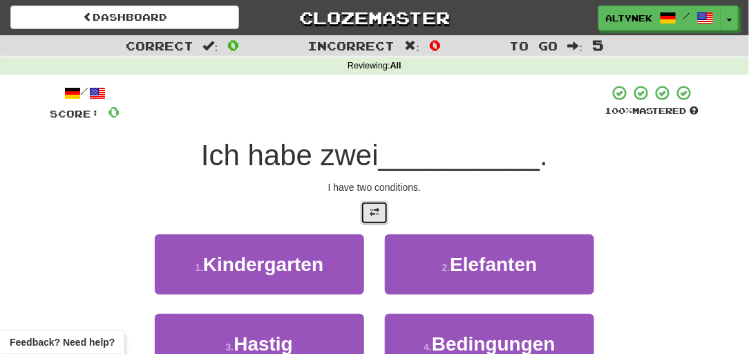
scroll to position [41, 0]
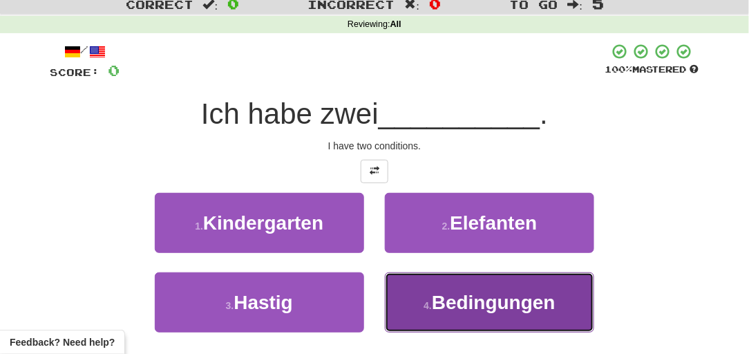
click at [428, 300] on small "4 ." at bounding box center [428, 305] width 8 height 11
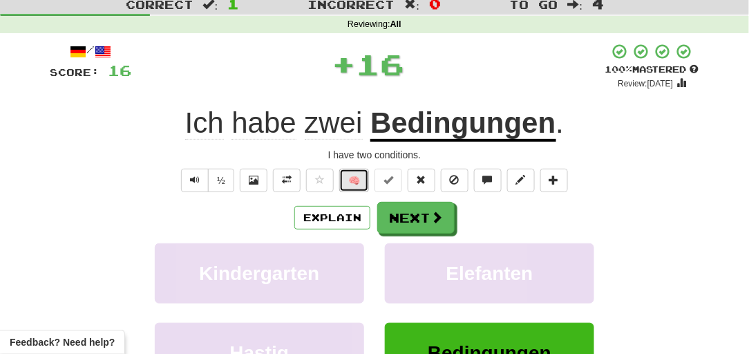
click at [347, 179] on button "🧠" at bounding box center [354, 180] width 30 height 23
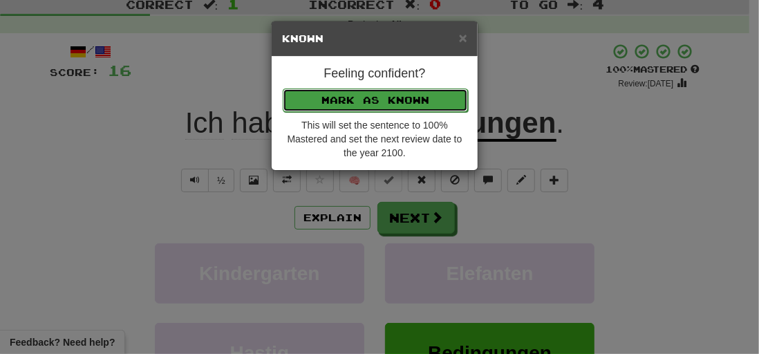
click at [350, 95] on button "Mark as Known" at bounding box center [375, 99] width 185 height 23
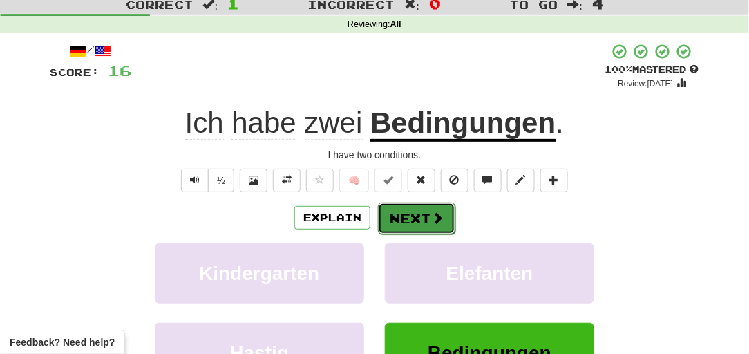
click at [410, 220] on button "Next" at bounding box center [416, 218] width 77 height 32
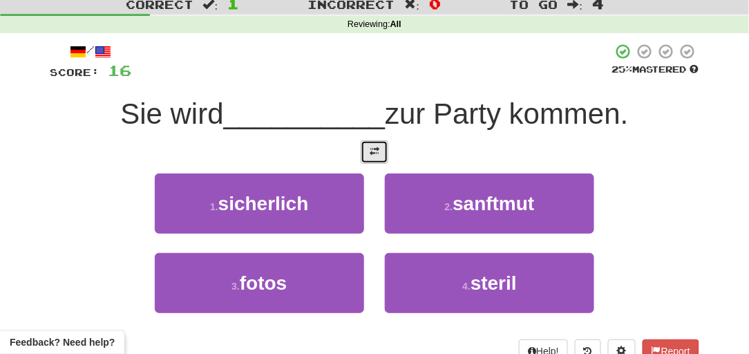
click at [377, 155] on span at bounding box center [375, 151] width 10 height 10
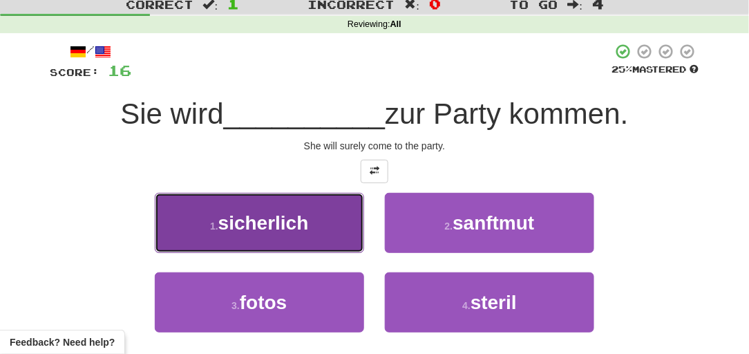
click at [321, 224] on button "1 . sicherlich" at bounding box center [259, 223] width 209 height 60
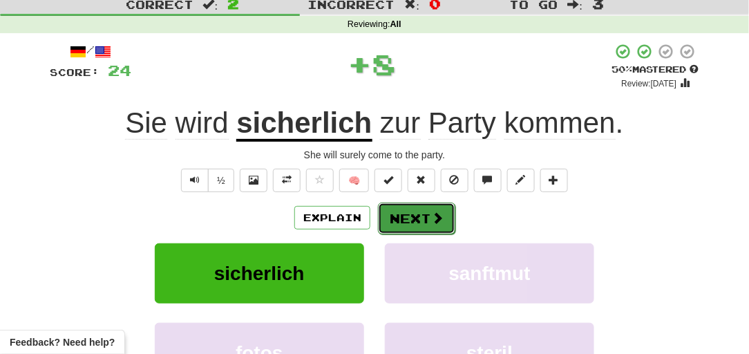
click at [410, 205] on button "Next" at bounding box center [416, 218] width 77 height 32
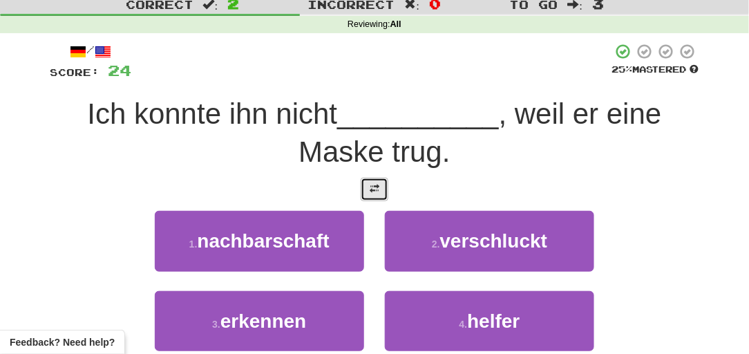
click at [387, 196] on button at bounding box center [375, 189] width 28 height 23
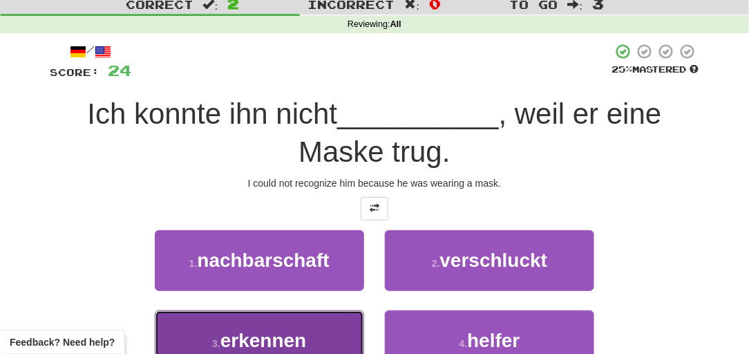
click at [310, 319] on button "3 . erkennen" at bounding box center [259, 340] width 209 height 60
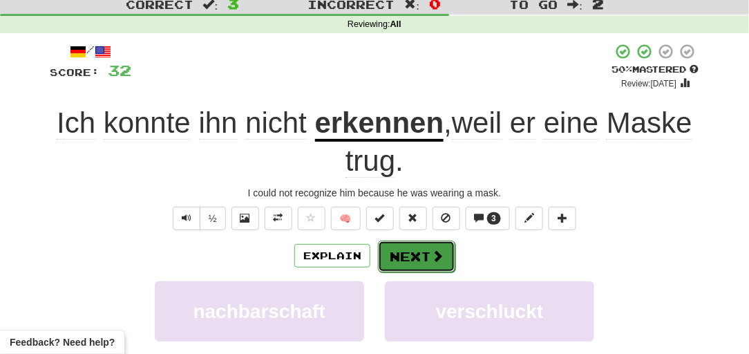
click at [399, 264] on button "Next" at bounding box center [416, 256] width 77 height 32
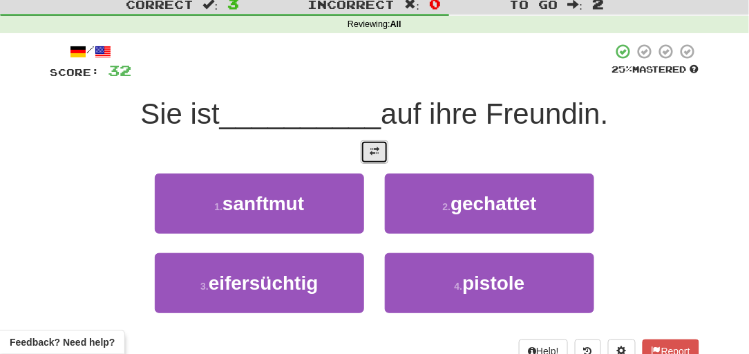
click at [376, 151] on span at bounding box center [375, 151] width 10 height 10
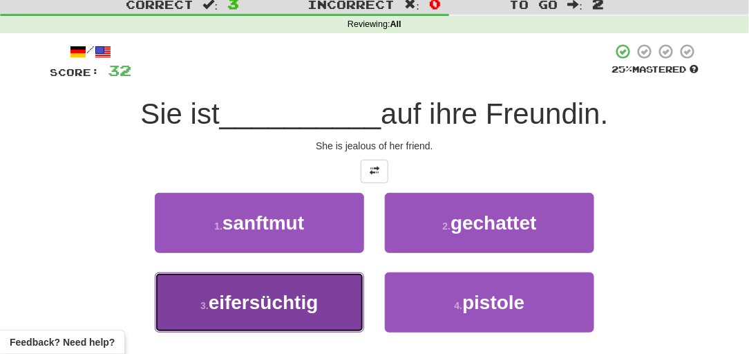
click at [319, 292] on span "eifersüchtig" at bounding box center [264, 302] width 110 height 21
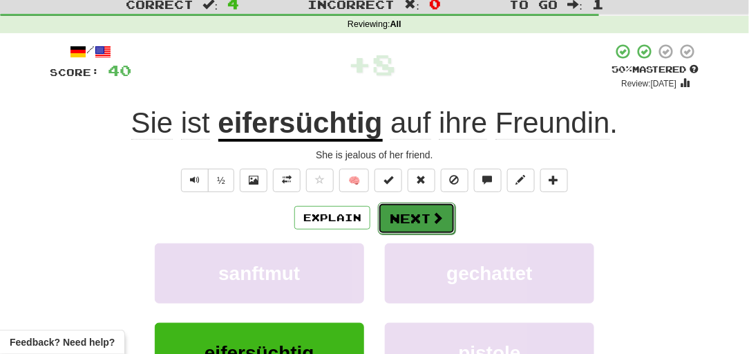
click at [417, 218] on button "Next" at bounding box center [416, 218] width 77 height 32
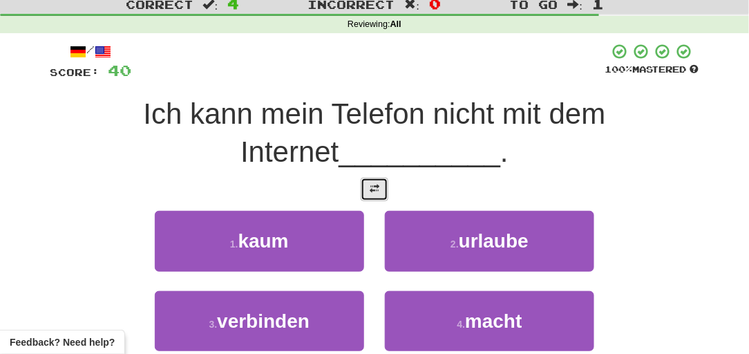
click at [370, 184] on span at bounding box center [375, 189] width 10 height 10
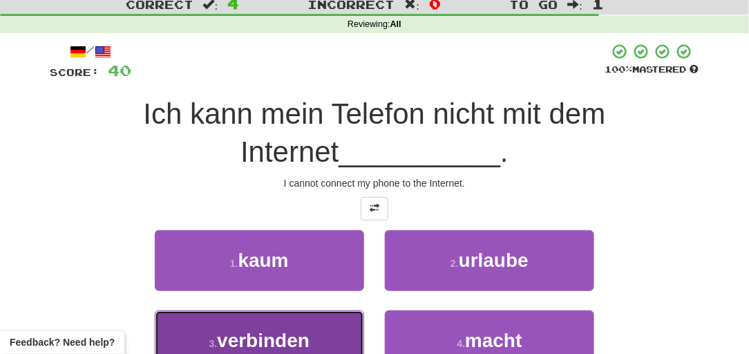
click at [239, 330] on span "verbinden" at bounding box center [263, 340] width 93 height 21
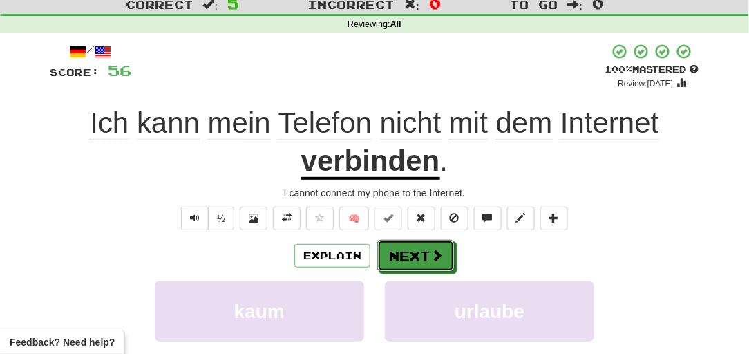
click at [395, 256] on button "Next" at bounding box center [415, 256] width 77 height 32
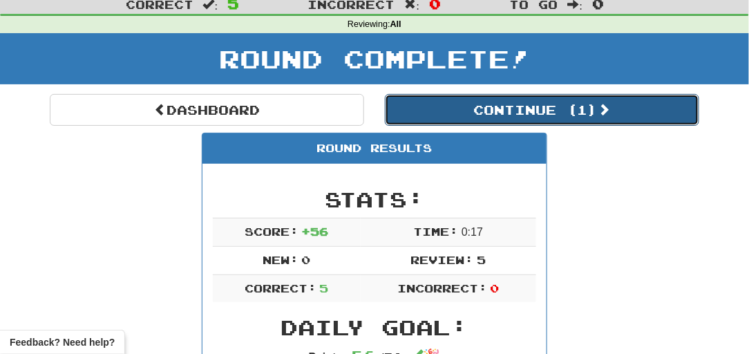
click at [422, 113] on button "Continue ( 1 )" at bounding box center [542, 110] width 314 height 32
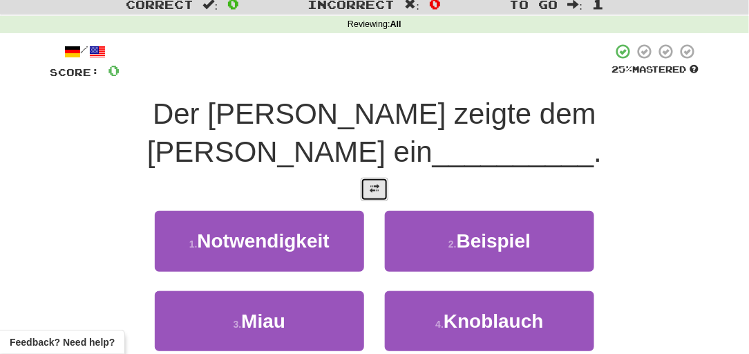
click at [366, 178] on button at bounding box center [375, 189] width 28 height 23
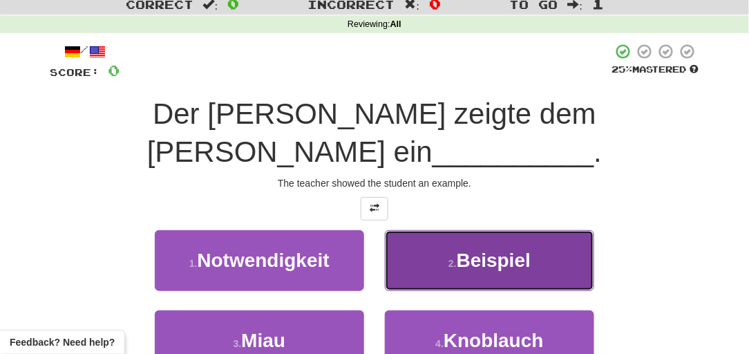
click at [437, 230] on button "2 . Beispiel" at bounding box center [489, 260] width 209 height 60
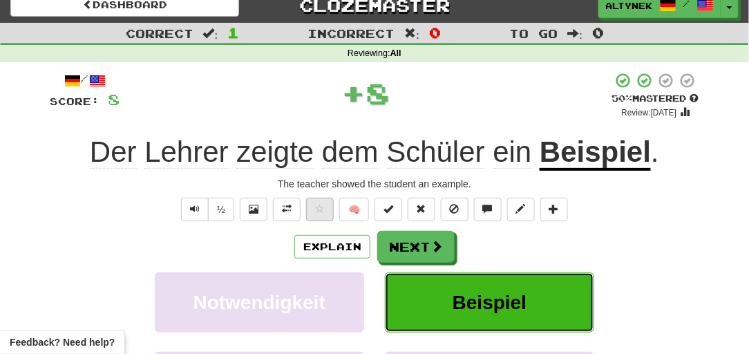
scroll to position [0, 0]
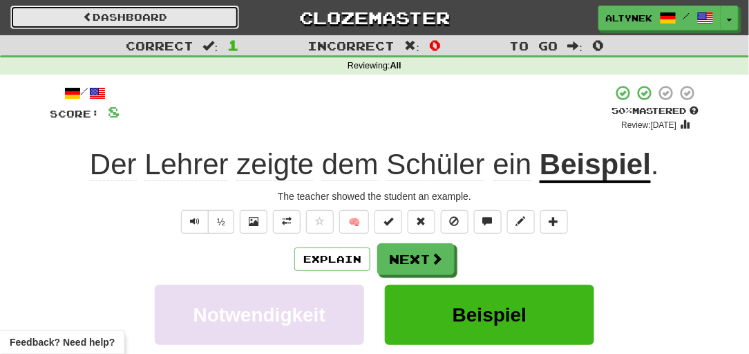
click at [223, 17] on link "Dashboard" at bounding box center [124, 17] width 229 height 23
